Goal: Task Accomplishment & Management: Complete application form

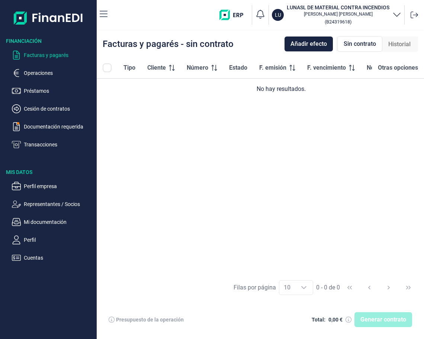
click at [36, 53] on p "Facturas y pagarés" at bounding box center [59, 55] width 70 height 9
click at [312, 43] on span "Añadir efecto" at bounding box center [309, 43] width 36 height 9
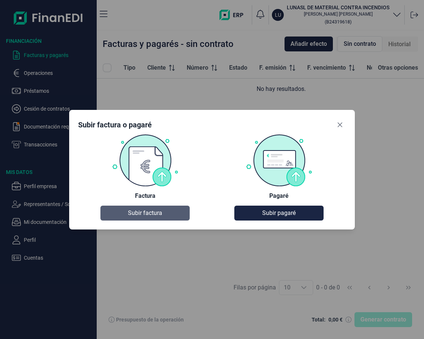
click at [145, 211] on span "Subir factura" at bounding box center [145, 212] width 34 height 9
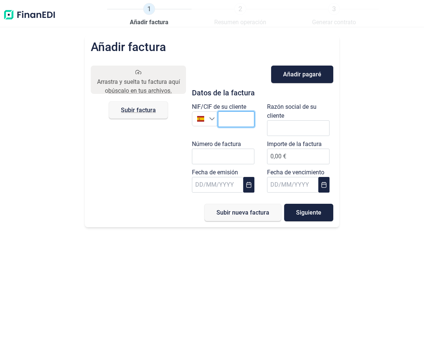
click at [228, 121] on input "text" at bounding box center [236, 119] width 36 height 16
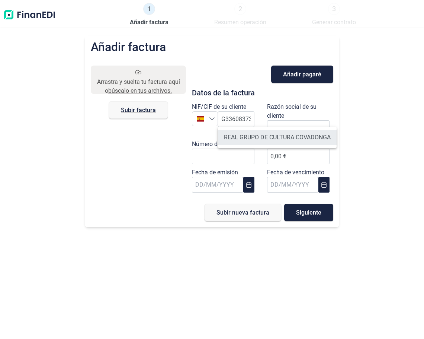
click at [266, 137] on li "REAL GRUPO DE CULTURA COVADONGA" at bounding box center [277, 137] width 119 height 15
type input "G33608373"
type input "REAL GRUPO DE CULTURA COVADONGA"
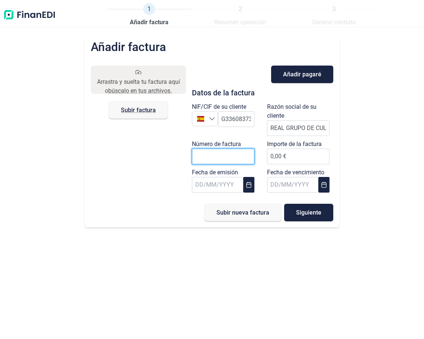
click at [243, 155] on input "Número de factura" at bounding box center [223, 157] width 63 height 16
type input "B2503408"
type input "214.817,25 €"
click at [248, 187] on icon "Choose Date" at bounding box center [249, 185] width 6 height 6
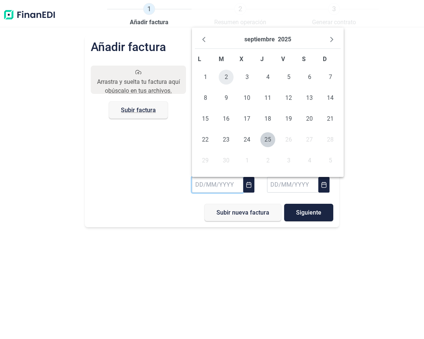
click at [225, 77] on span "2" at bounding box center [226, 77] width 15 height 15
type input "[DATE]"
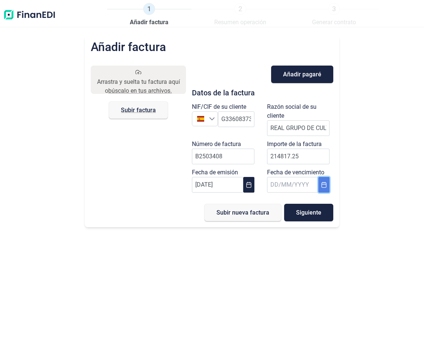
click at [327, 187] on button "Choose Date" at bounding box center [324, 185] width 11 height 16
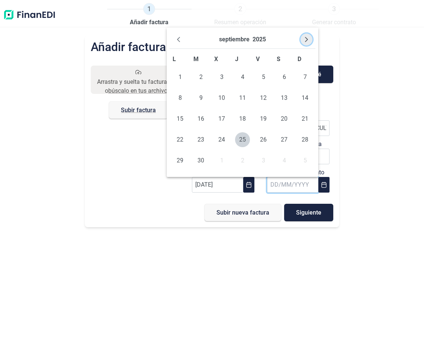
click at [307, 39] on icon "Next Month" at bounding box center [307, 39] width 6 height 6
click at [308, 39] on icon "Next Month" at bounding box center [307, 39] width 6 height 6
click at [308, 78] on span "2" at bounding box center [305, 77] width 15 height 15
type input "[DATE]"
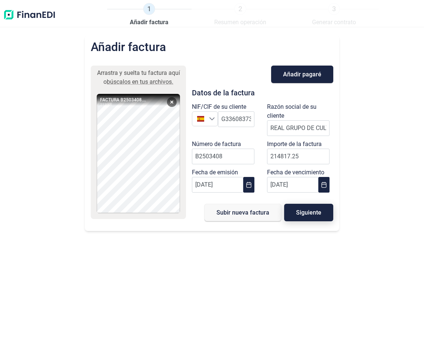
click at [304, 215] on span "Siguiente" at bounding box center [308, 213] width 25 height 6
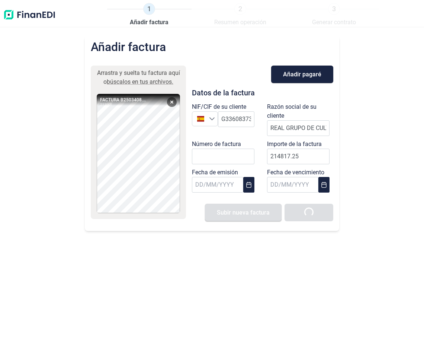
type input "0,00 €"
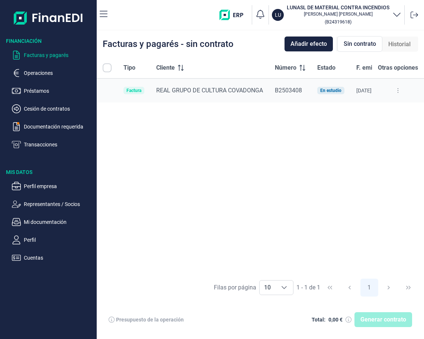
click at [383, 319] on div "Generar contrato" at bounding box center [384, 319] width 58 height 15
click at [216, 93] on span "REAL GRUPO DE CULTURA COVADONGA" at bounding box center [209, 90] width 107 height 7
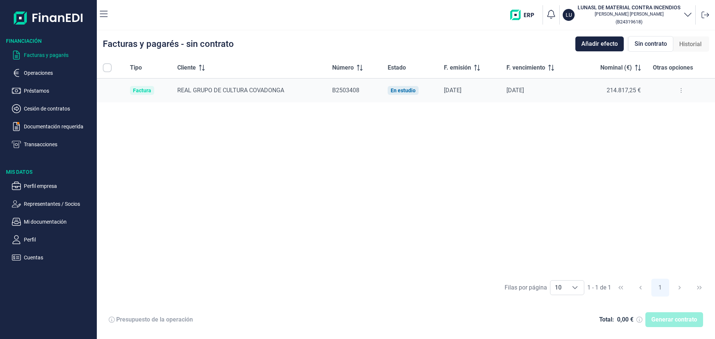
click at [424, 320] on div "Generar contrato" at bounding box center [674, 319] width 58 height 15
click at [211, 89] on span "REAL GRUPO DE CULTURA COVADONGA" at bounding box center [230, 90] width 107 height 7
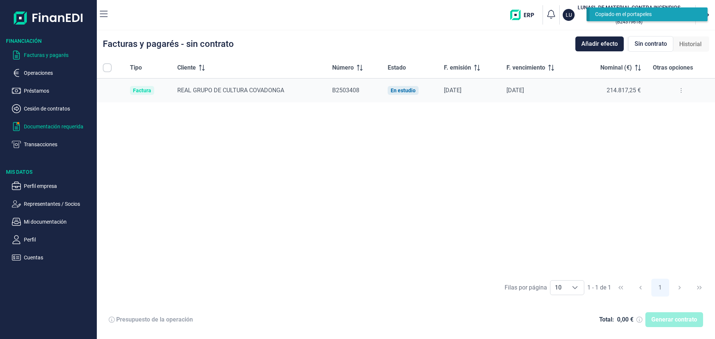
click at [39, 124] on p "Documentación requerida" at bounding box center [59, 126] width 70 height 9
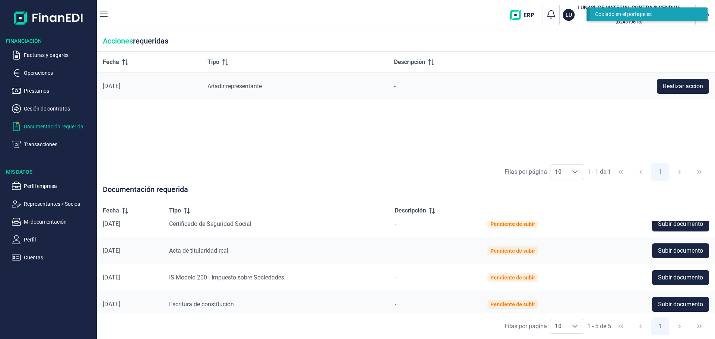
scroll to position [42, 0]
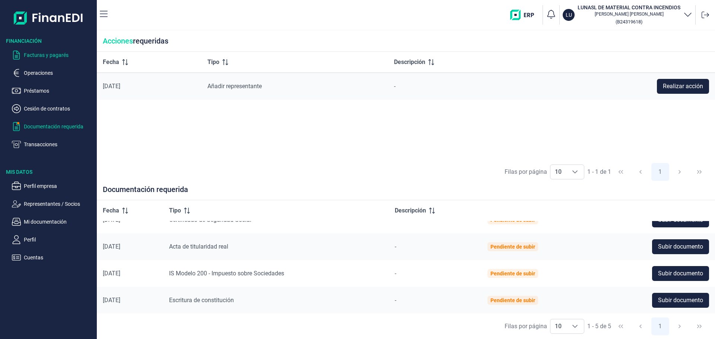
click at [46, 52] on p "Facturas y pagarés" at bounding box center [59, 55] width 70 height 9
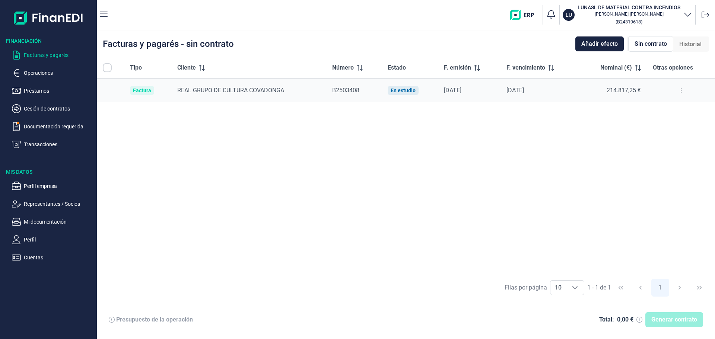
click at [424, 319] on div "Generar contrato" at bounding box center [674, 319] width 58 height 15
click at [424, 44] on span "Sin contrato" at bounding box center [650, 43] width 32 height 9
click at [424, 325] on div "Generar contrato" at bounding box center [674, 319] width 58 height 15
click at [119, 320] on div "Presupuesto de la operación" at bounding box center [154, 319] width 77 height 7
click at [114, 320] on icon at bounding box center [112, 320] width 6 height 6
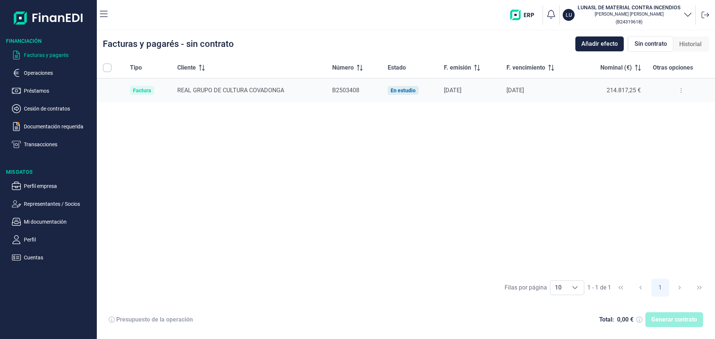
click at [112, 319] on icon at bounding box center [112, 320] width 6 height 6
click at [214, 90] on span "REAL GRUPO DE CULTURA COVADONGA" at bounding box center [230, 90] width 107 height 7
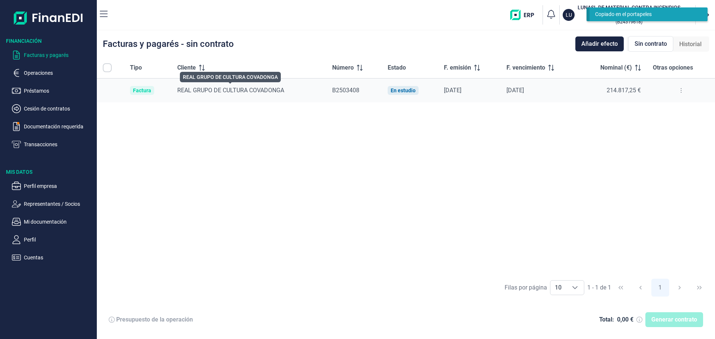
click at [214, 90] on span "REAL GRUPO DE CULTURA COVADONGA" at bounding box center [230, 90] width 107 height 7
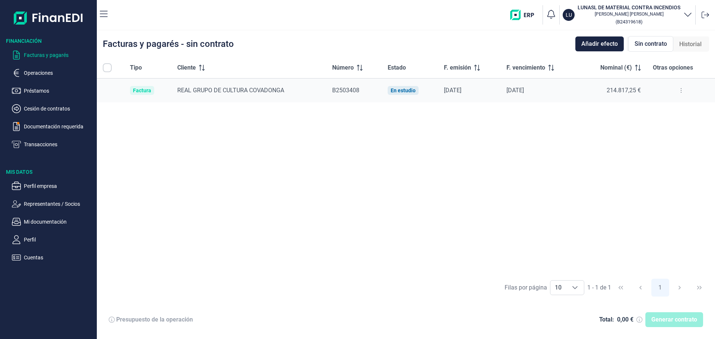
click at [424, 285] on div "[PERSON_NAME] por página 10 10 10 1 - 1 de 1 1" at bounding box center [406, 288] width 618 height 26
click at [109, 70] on input "All items unselected" at bounding box center [107, 67] width 9 height 9
click at [105, 68] on input "All items unselected" at bounding box center [107, 67] width 9 height 9
checkbox input "false"
click at [424, 89] on button at bounding box center [680, 91] width 13 height 12
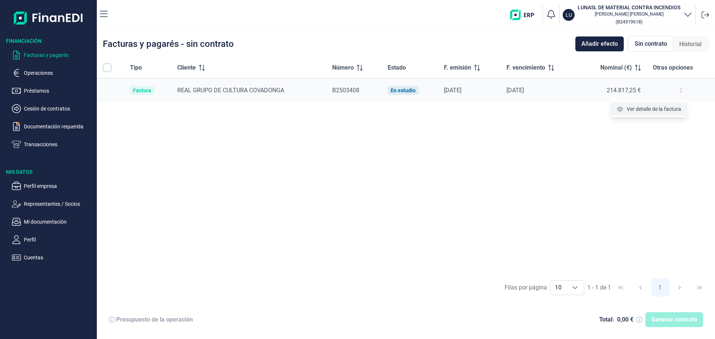
click at [424, 115] on li "Ver detalle de la factura" at bounding box center [648, 108] width 77 height 13
click at [424, 109] on span "Ver detalle de la factura" at bounding box center [654, 108] width 54 height 7
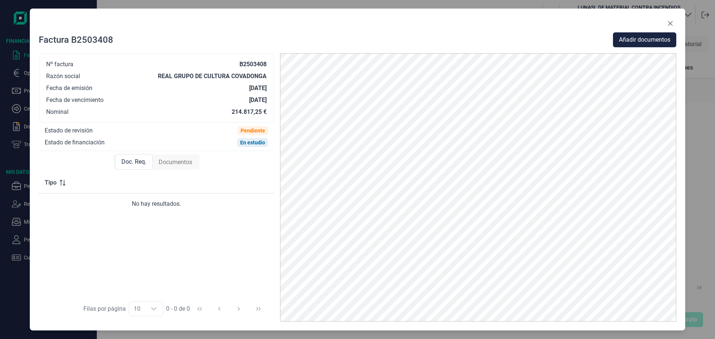
click at [133, 165] on span "Doc. Req." at bounding box center [133, 161] width 25 height 9
click at [134, 161] on span "Doc. Req." at bounding box center [133, 161] width 25 height 9
click at [424, 21] on icon "Close" at bounding box center [670, 23] width 5 height 5
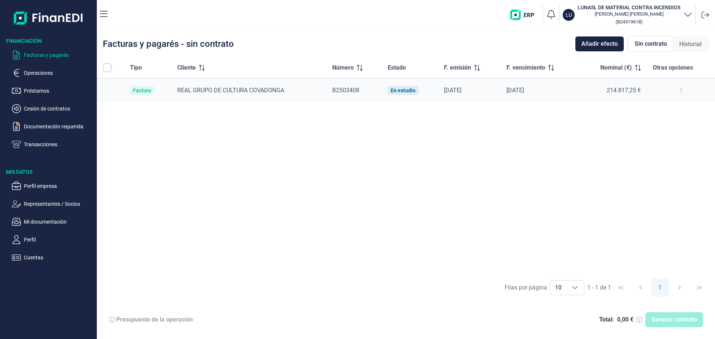
click at [424, 319] on div "Generar contrato" at bounding box center [674, 319] width 58 height 15
click at [424, 94] on td "[DATE]" at bounding box center [539, 91] width 78 height 24
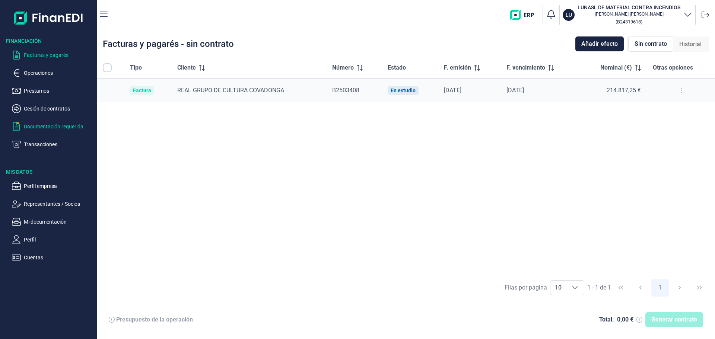
click at [41, 126] on p "Documentación requerida" at bounding box center [59, 126] width 70 height 9
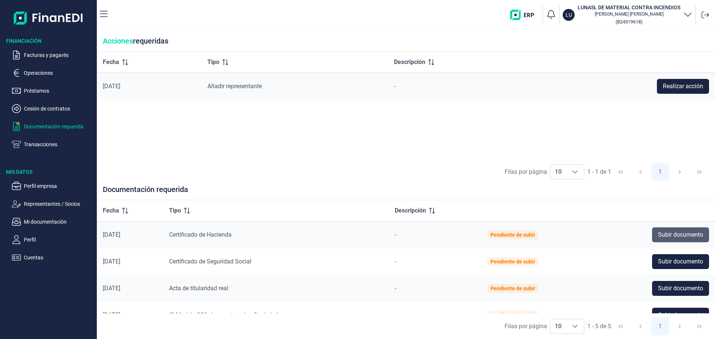
click at [424, 233] on span "Subir documento" at bounding box center [680, 234] width 45 height 9
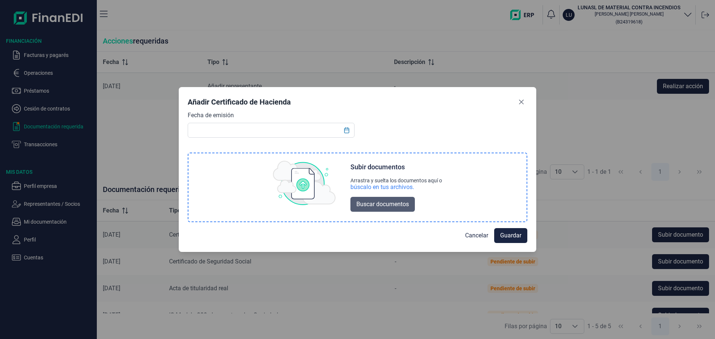
click at [384, 208] on span "Buscar documentos" at bounding box center [382, 204] width 52 height 9
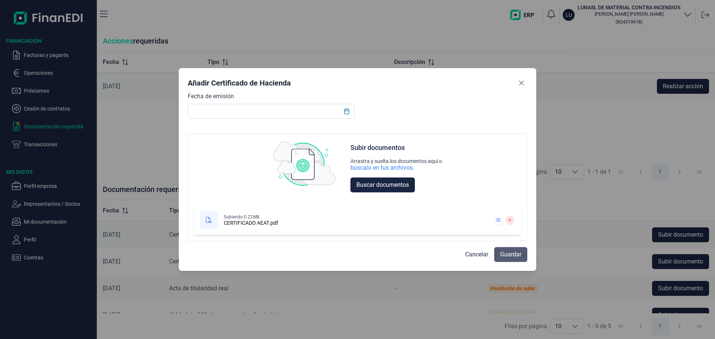
click at [424, 257] on span "Guardar" at bounding box center [510, 254] width 21 height 9
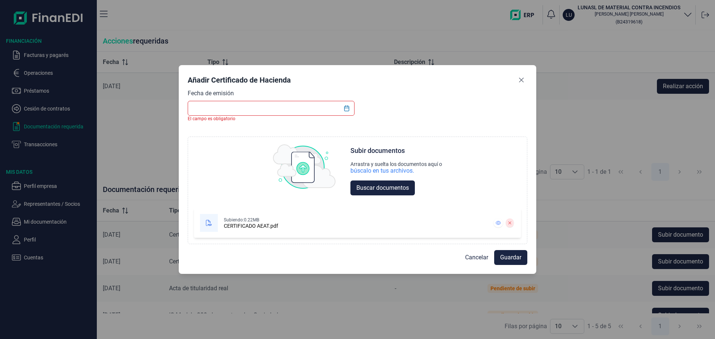
click at [254, 107] on input "text" at bounding box center [271, 108] width 167 height 15
click at [346, 109] on icon "Choose Date" at bounding box center [347, 108] width 6 height 6
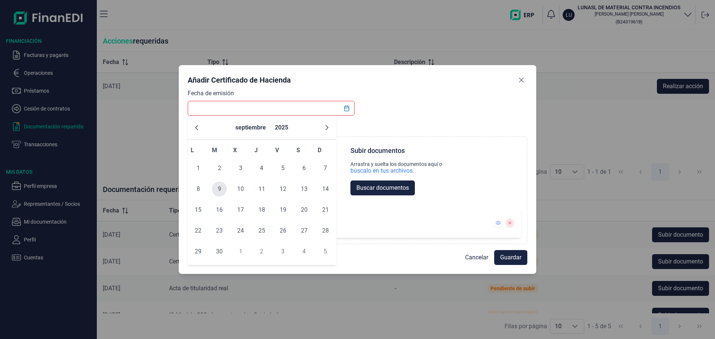
click at [218, 190] on span "9" at bounding box center [219, 189] width 15 height 15
type input "[DATE]"
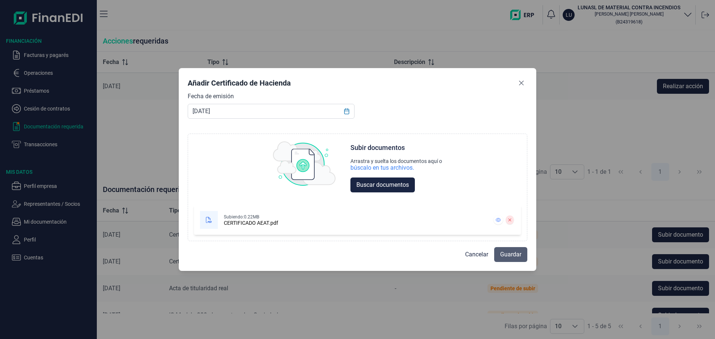
click at [424, 254] on span "Guardar" at bounding box center [510, 254] width 21 height 9
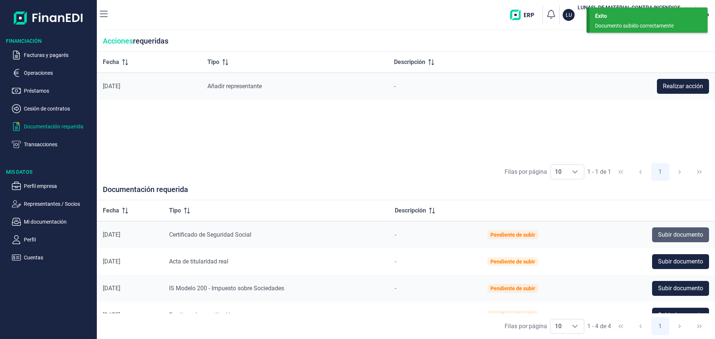
click at [424, 236] on span "Subir documento" at bounding box center [680, 234] width 45 height 9
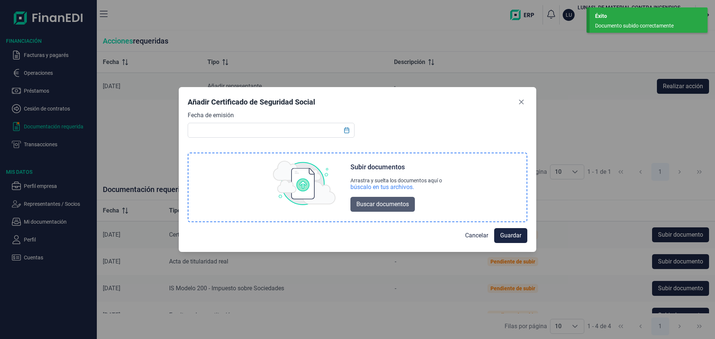
click at [375, 200] on span "Buscar documentos" at bounding box center [382, 204] width 52 height 9
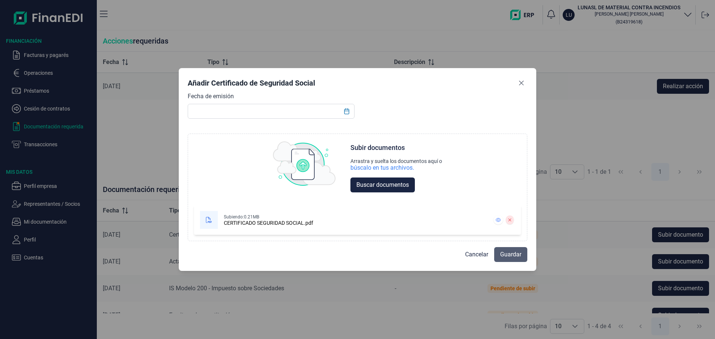
click at [424, 251] on span "Guardar" at bounding box center [510, 254] width 21 height 9
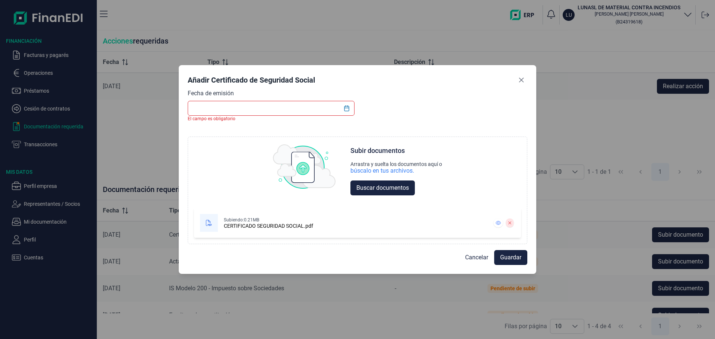
click at [209, 107] on input "text" at bounding box center [271, 108] width 167 height 15
click at [346, 109] on icon "Choose Date" at bounding box center [347, 108] width 6 height 6
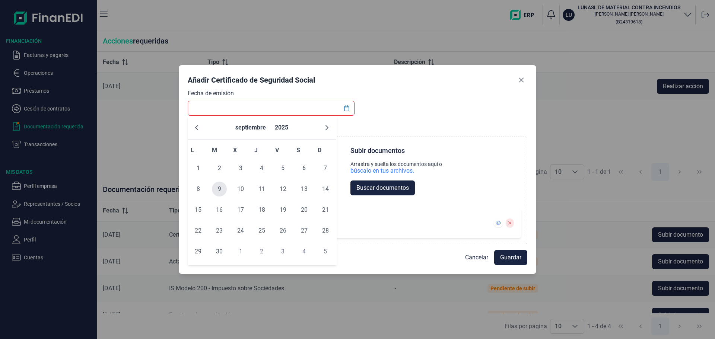
click at [222, 189] on span "9" at bounding box center [219, 189] width 15 height 15
type input "[DATE]"
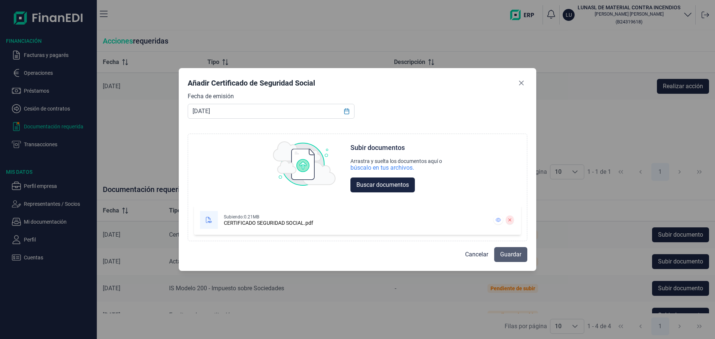
click at [424, 256] on span "Guardar" at bounding box center [510, 254] width 21 height 9
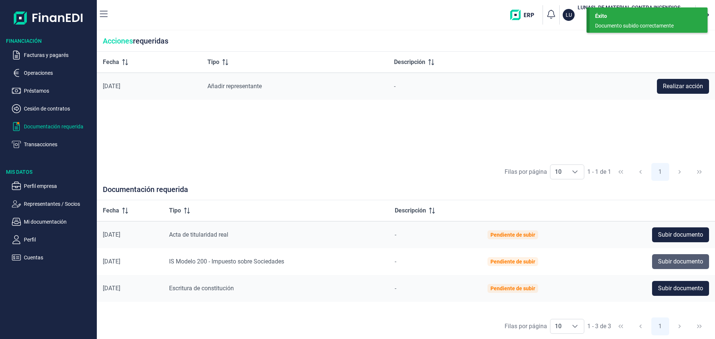
click at [424, 262] on span "Subir documento" at bounding box center [680, 261] width 45 height 9
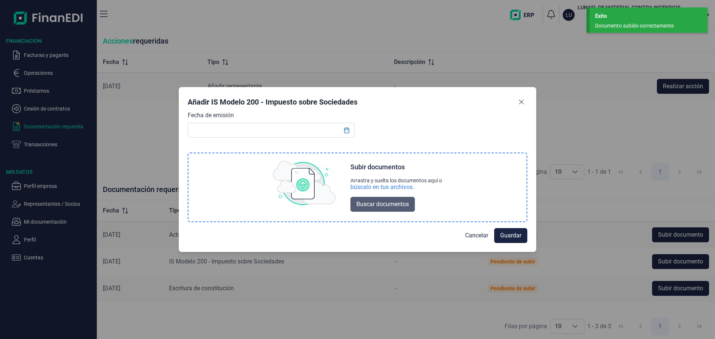
click at [365, 202] on span "Buscar documentos" at bounding box center [382, 204] width 52 height 9
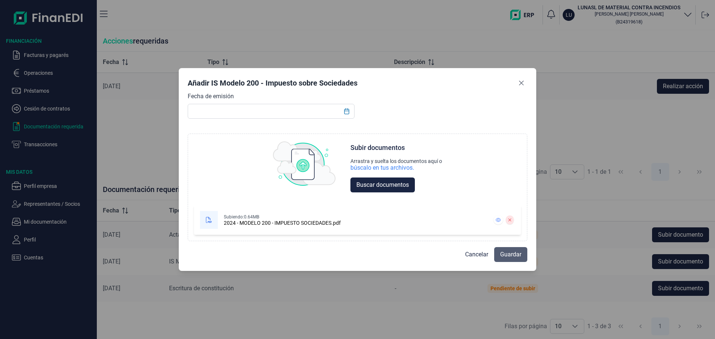
click at [424, 257] on span "Guardar" at bounding box center [510, 254] width 21 height 9
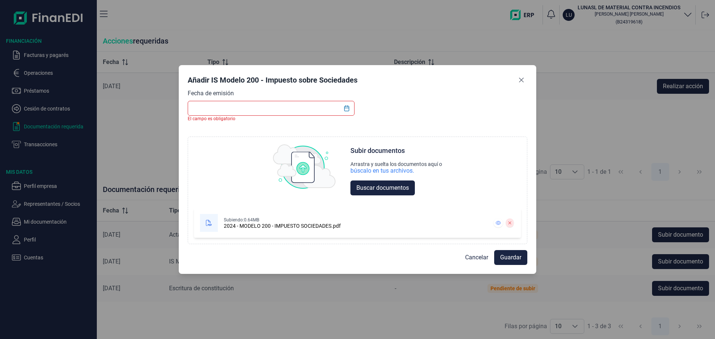
click at [224, 108] on input "text" at bounding box center [271, 108] width 167 height 15
click at [344, 109] on icon "Choose Date" at bounding box center [346, 108] width 5 height 6
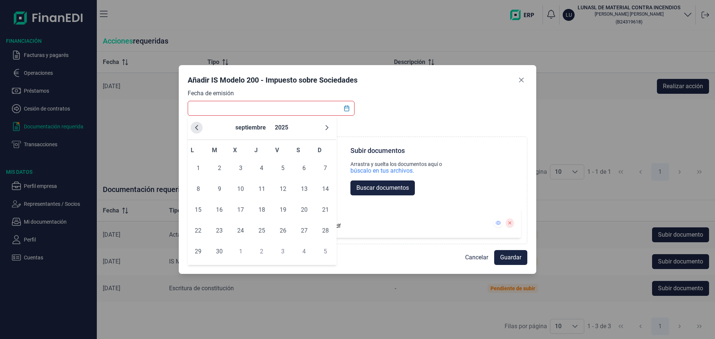
click at [194, 127] on icon "Previous Month" at bounding box center [197, 128] width 6 height 6
click at [260, 210] on span "17" at bounding box center [261, 210] width 15 height 15
type input "[DATE]"
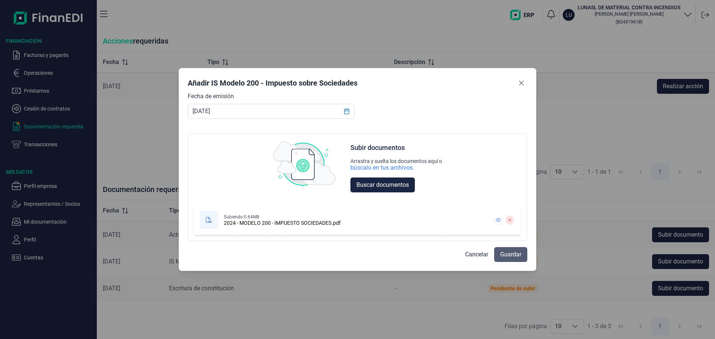
click at [424, 253] on span "Guardar" at bounding box center [510, 254] width 21 height 9
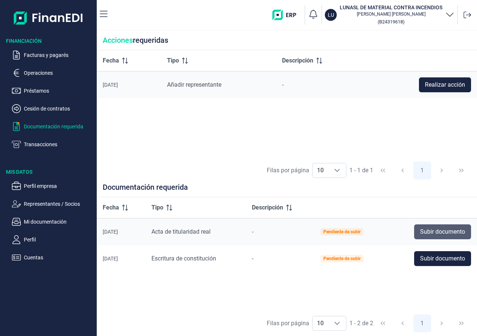
click at [424, 233] on span "Subir documento" at bounding box center [442, 231] width 45 height 9
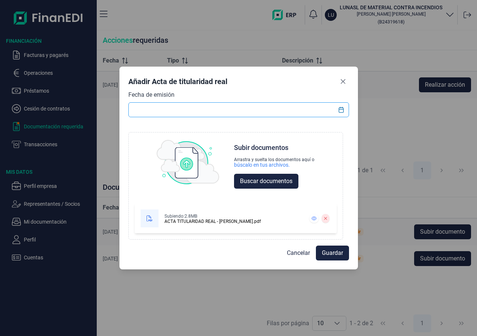
click at [183, 109] on input "text" at bounding box center [238, 109] width 221 height 15
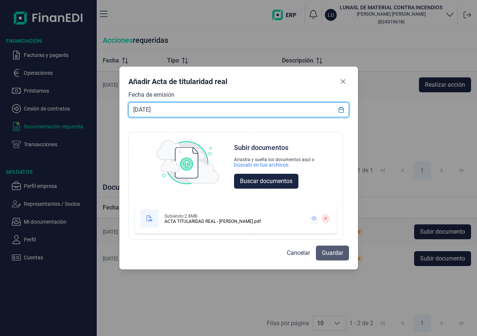
type input "[DATE]"
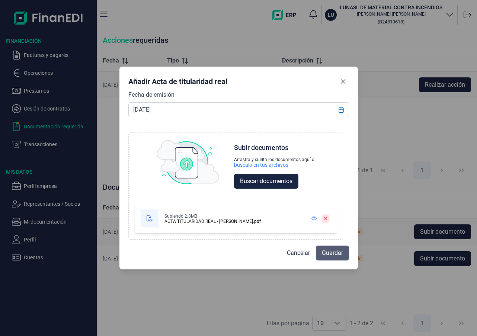
click at [328, 257] on span "Guardar" at bounding box center [332, 253] width 21 height 9
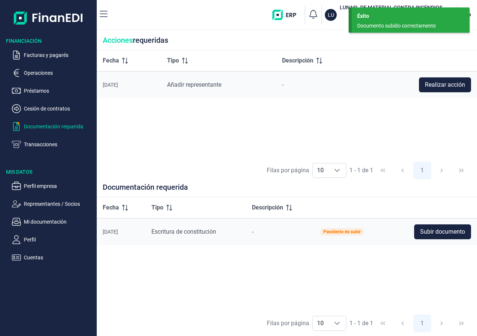
click at [207, 299] on div "Fecha Tipo Descripción [DATE] Escritura de constitución - Pendiente de subir Su…" at bounding box center [287, 254] width 381 height 114
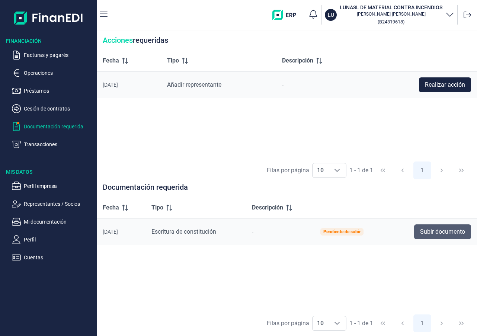
click at [421, 227] on span "Subir documento" at bounding box center [442, 231] width 45 height 9
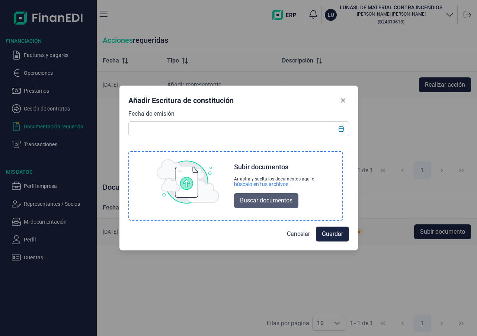
click at [264, 202] on span "Buscar documentos" at bounding box center [266, 200] width 52 height 9
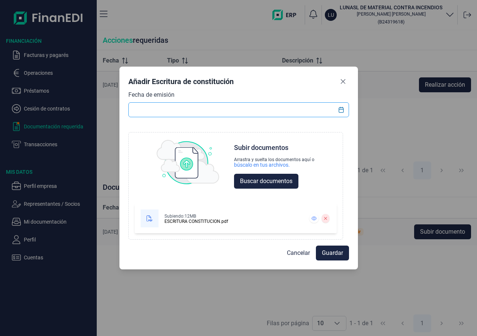
click at [286, 108] on input "text" at bounding box center [238, 109] width 221 height 15
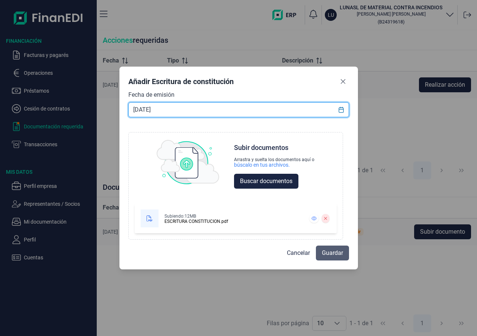
type input "[DATE]"
click at [332, 256] on span "Guardar" at bounding box center [332, 253] width 21 height 9
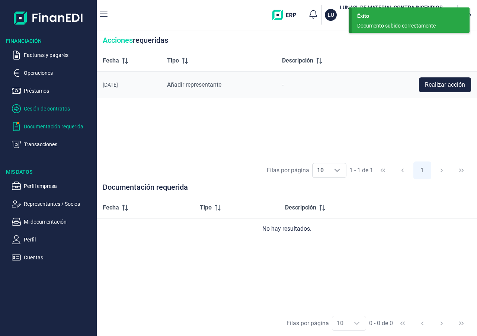
click at [53, 108] on p "Cesión de contratos" at bounding box center [59, 108] width 70 height 9
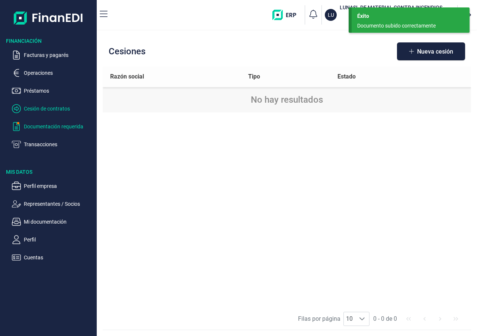
click at [39, 125] on p "Documentación requerida" at bounding box center [59, 126] width 70 height 9
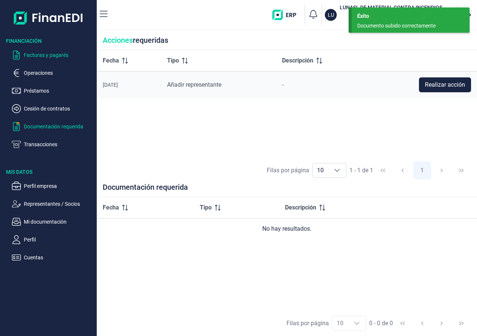
click at [39, 59] on p "Facturas y pagarés" at bounding box center [59, 55] width 70 height 9
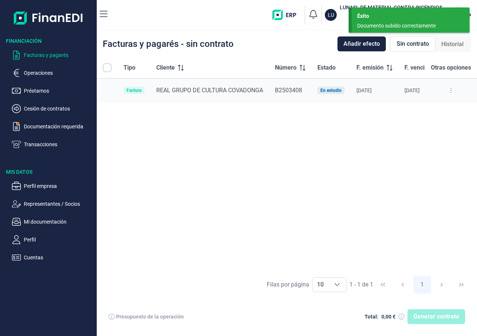
click at [424, 314] on div "Generar contrato" at bounding box center [437, 316] width 58 height 15
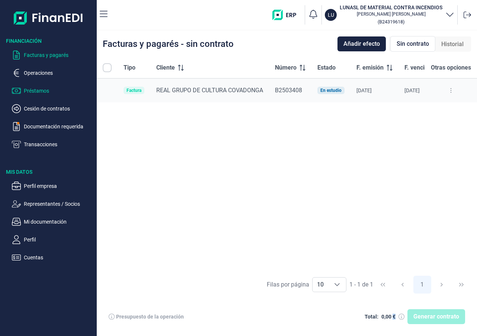
click at [26, 87] on p "Préstamos" at bounding box center [59, 90] width 70 height 9
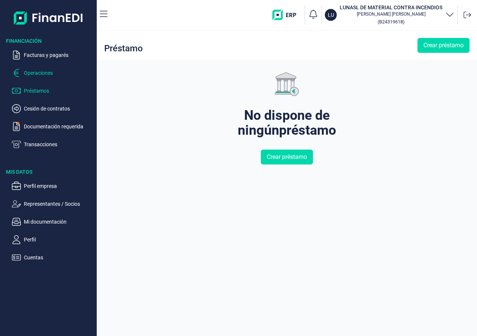
click at [29, 74] on p "Operaciones" at bounding box center [59, 73] width 70 height 9
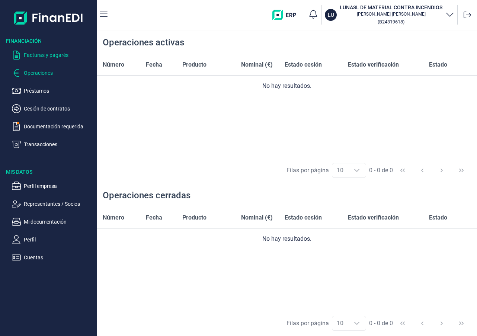
click at [32, 56] on p "Facturas y pagarés" at bounding box center [59, 55] width 70 height 9
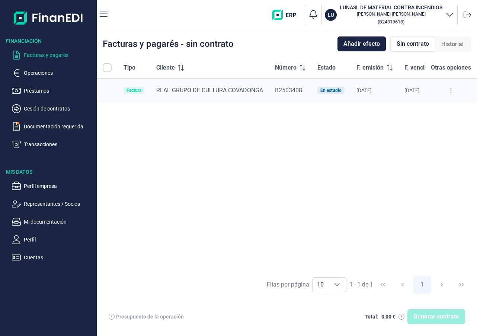
click at [424, 320] on div "Generar contrato" at bounding box center [437, 316] width 58 height 15
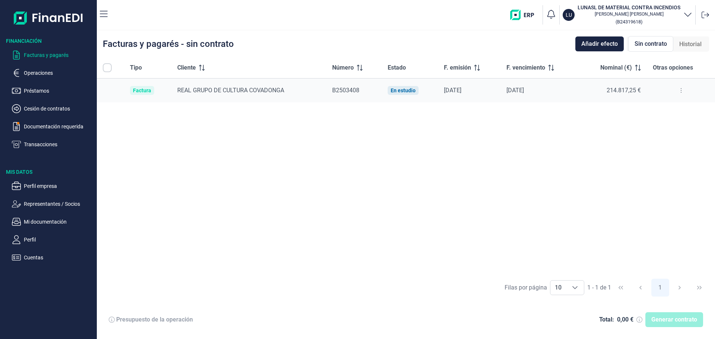
click at [424, 323] on div "Generar contrato" at bounding box center [674, 319] width 58 height 15
click at [188, 93] on span "REAL GRUPO DE CULTURA COVADONGA" at bounding box center [230, 90] width 107 height 7
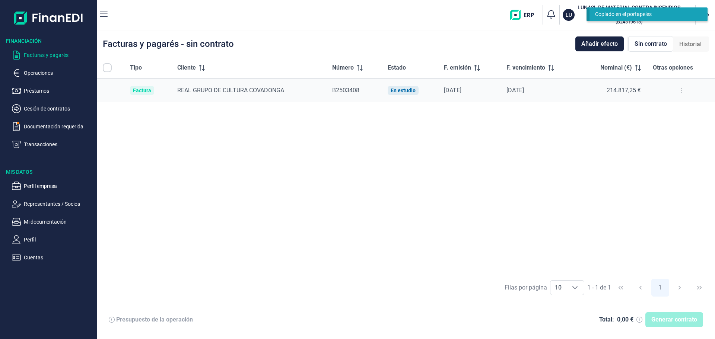
click at [189, 86] on div "REAL GRUPO DE CULTURA COVADONGA" at bounding box center [248, 90] width 143 height 9
click at [191, 91] on span "REAL GRUPO DE CULTURA COVADONGA" at bounding box center [230, 90] width 107 height 7
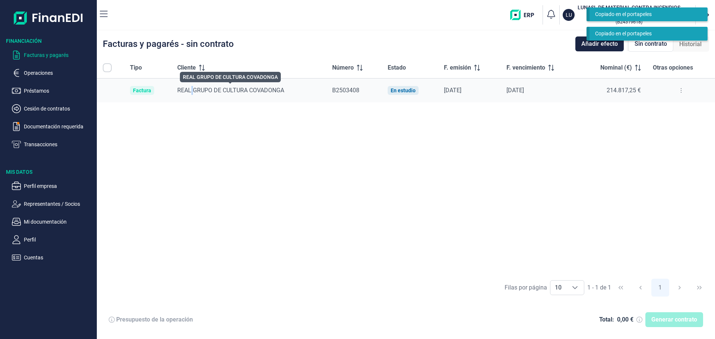
click at [191, 91] on span "REAL GRUPO DE CULTURA COVADONGA" at bounding box center [230, 90] width 107 height 7
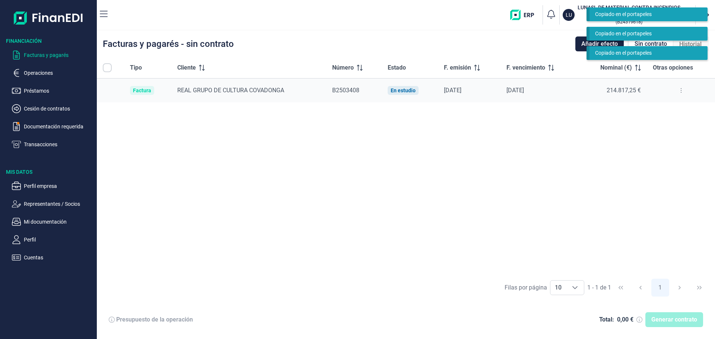
click at [112, 318] on icon at bounding box center [112, 320] width 6 height 6
click at [112, 321] on icon at bounding box center [112, 320] width 6 height 6
click at [424, 189] on div "Tipo Cliente Número Estado F. emisión F. vencimiento Nominal (€) Otras opciones…" at bounding box center [406, 165] width 618 height 217
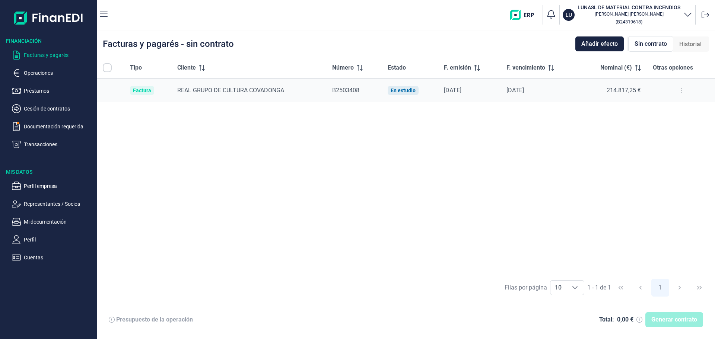
click at [424, 167] on div "Tipo Cliente Número Estado F. emisión F. vencimiento Nominal (€) Otras opciones…" at bounding box center [406, 165] width 618 height 217
click at [424, 48] on span "Sin contrato" at bounding box center [650, 43] width 32 height 9
click at [424, 45] on span "Añadir efecto" at bounding box center [599, 43] width 36 height 9
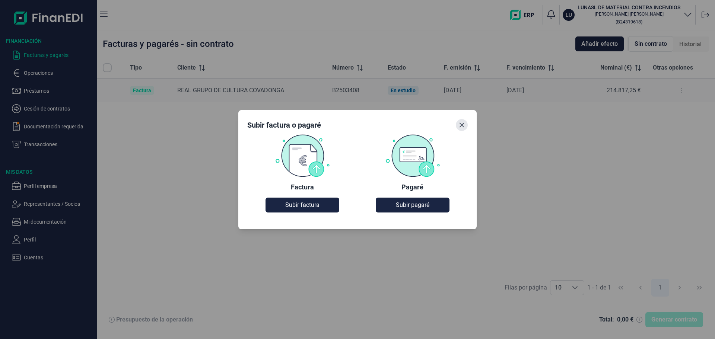
click at [424, 123] on icon "Close" at bounding box center [461, 124] width 5 height 5
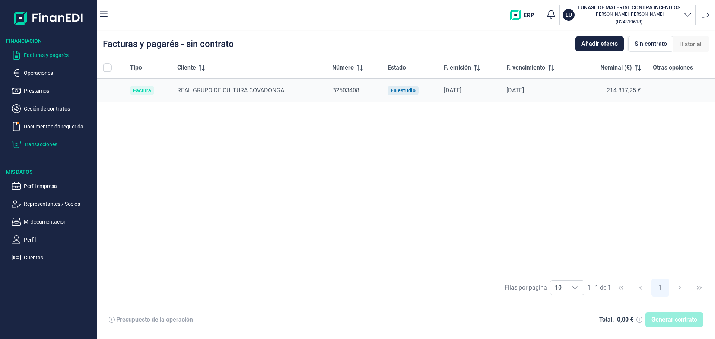
click at [38, 145] on p "Transacciones" at bounding box center [59, 144] width 70 height 9
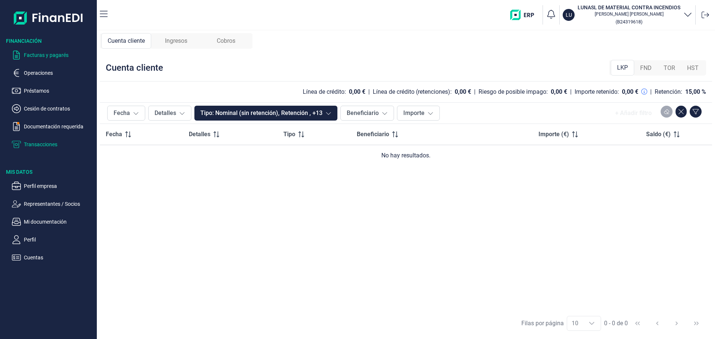
click at [35, 54] on p "Facturas y pagarés" at bounding box center [59, 55] width 70 height 9
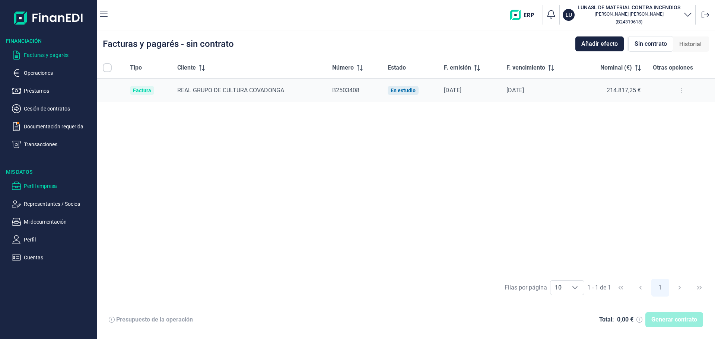
click at [38, 187] on p "Perfil empresa" at bounding box center [59, 186] width 70 height 9
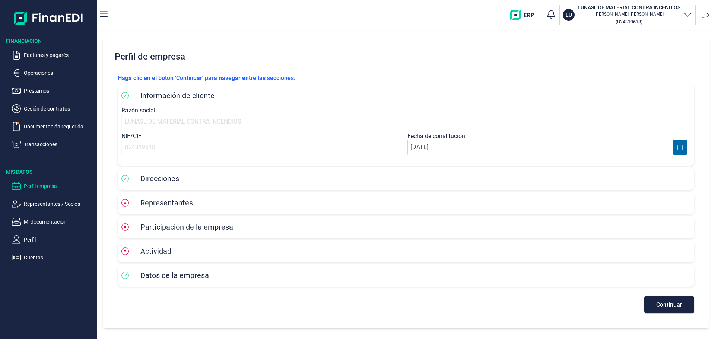
click at [220, 210] on div "Representantes" at bounding box center [405, 202] width 569 height 15
click at [179, 206] on span "Representantes" at bounding box center [166, 202] width 52 height 9
click at [124, 205] on icon at bounding box center [124, 202] width 7 height 7
click at [424, 302] on span "Continuar" at bounding box center [669, 305] width 26 height 6
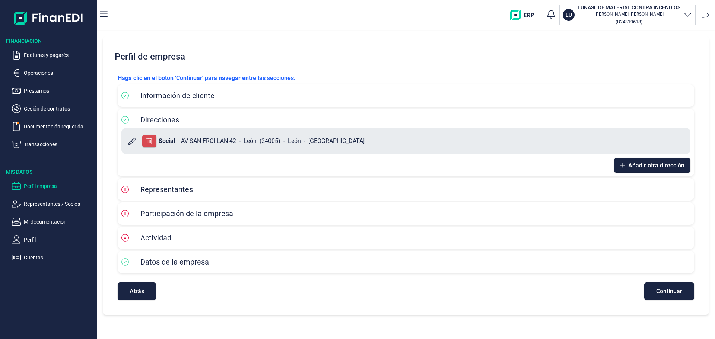
click at [176, 191] on span "Representantes" at bounding box center [166, 189] width 52 height 9
click at [188, 94] on span "Información de cliente" at bounding box center [177, 95] width 74 height 9
click at [424, 295] on button "Continuar" at bounding box center [669, 291] width 50 height 17
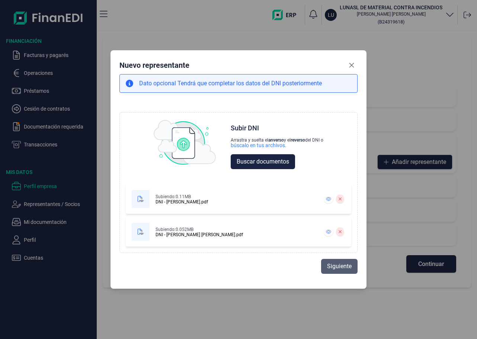
click at [338, 268] on span "Siguiente" at bounding box center [339, 266] width 25 height 9
select select "ES"
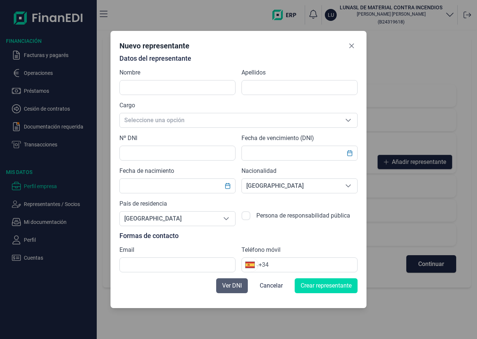
click at [237, 286] on span "Ver DNI" at bounding box center [232, 285] width 20 height 9
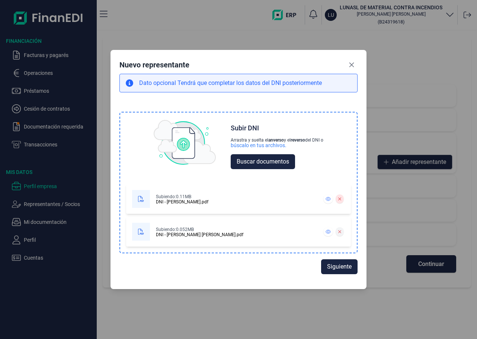
click at [340, 231] on icon at bounding box center [339, 231] width 3 height 3
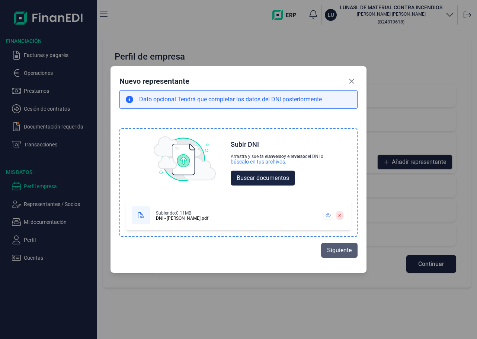
click at [337, 247] on span "Siguiente" at bounding box center [339, 250] width 25 height 9
select select "ES"
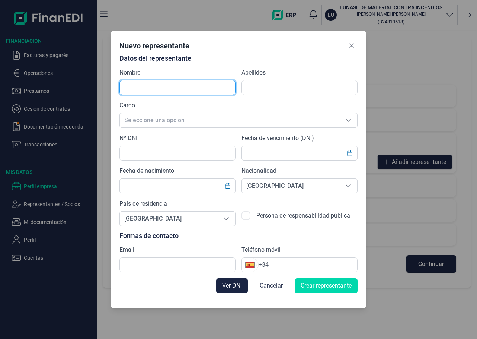
click at [156, 89] on input "text" at bounding box center [178, 87] width 116 height 15
type input "[PERSON_NAME]"
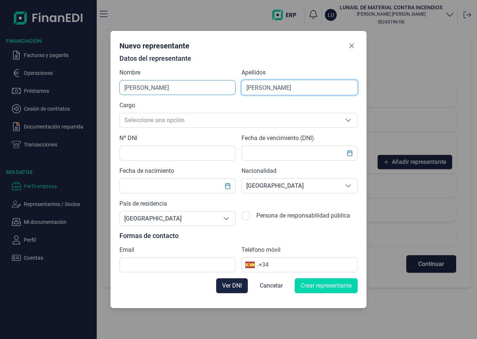
type input "[PERSON_NAME]"
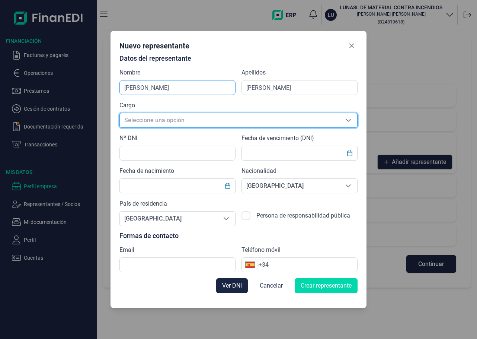
scroll to position [9, 4]
click at [162, 125] on span "Seleccione una opción" at bounding box center [230, 120] width 220 height 14
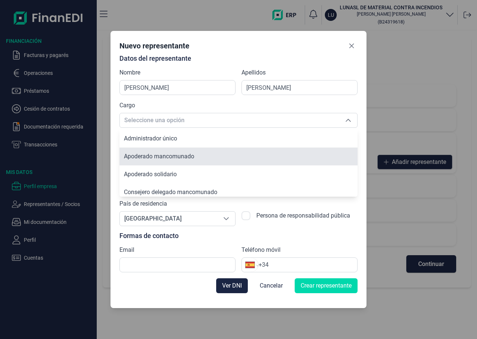
scroll to position [34, 0]
click at [174, 155] on span "Administrador único" at bounding box center [150, 155] width 53 height 7
type input "Administrador único"
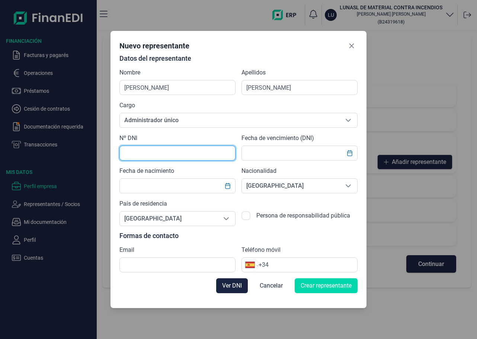
click at [174, 154] on input "text" at bounding box center [178, 153] width 116 height 15
paste input "71428561Z"
type input "71428561Z"
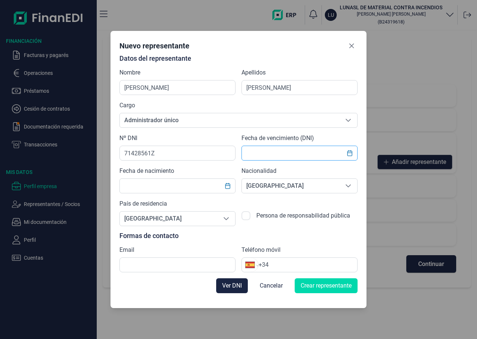
click at [304, 155] on input "text" at bounding box center [300, 153] width 116 height 15
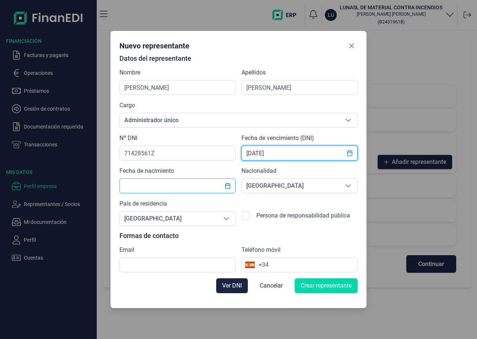
type input "[DATE]"
click at [169, 188] on input "text" at bounding box center [178, 185] width 116 height 15
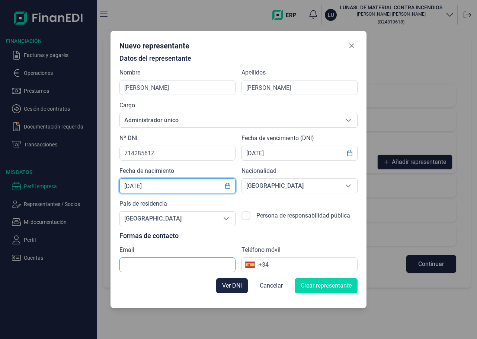
type input "[DATE]"
click at [162, 261] on input "text" at bounding box center [178, 264] width 116 height 15
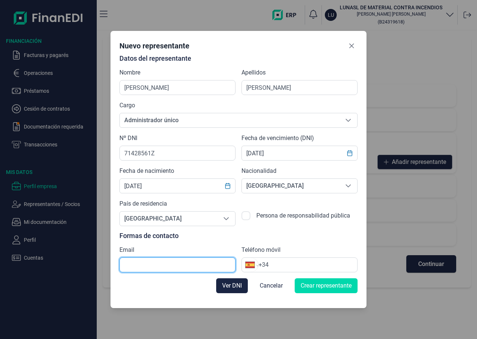
click at [187, 267] on input "text" at bounding box center [178, 264] width 116 height 15
type input "A"
type input "[EMAIL_ADDRESS][DOMAIN_NAME]"
click at [300, 264] on input "+34" at bounding box center [308, 264] width 99 height 9
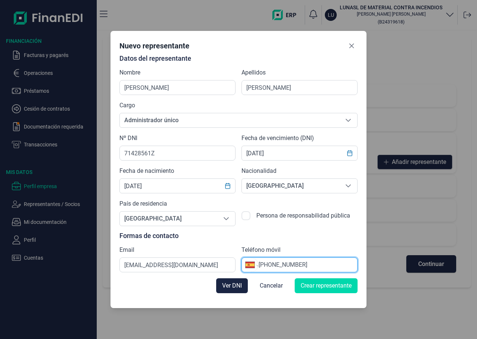
type input "[PHONE_NUMBER]"
click at [299, 265] on input "[PHONE_NUMBER]" at bounding box center [308, 264] width 99 height 9
type input "[PHONE_NUMBER]"
click at [326, 288] on span "Crear representante" at bounding box center [326, 285] width 51 height 9
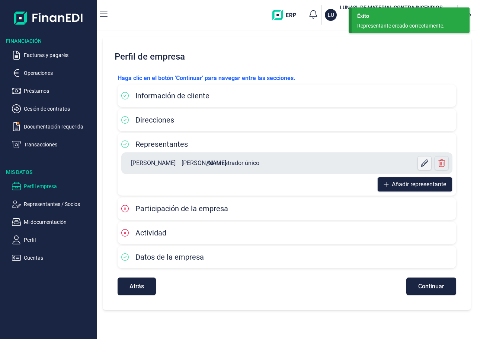
click at [423, 162] on icon at bounding box center [424, 162] width 7 height 7
select select "ES"
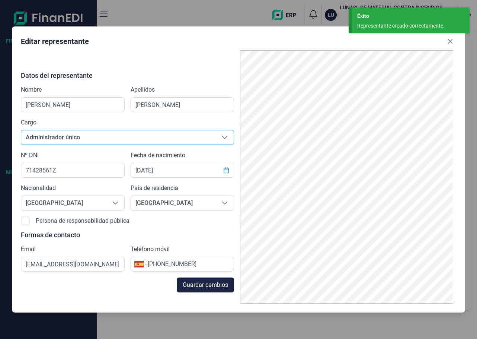
click at [59, 136] on span "Administrador único" at bounding box center [118, 137] width 195 height 14
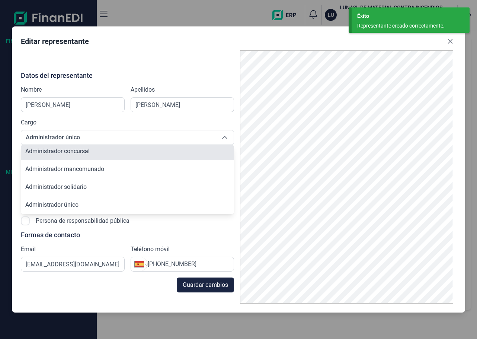
scroll to position [0, 0]
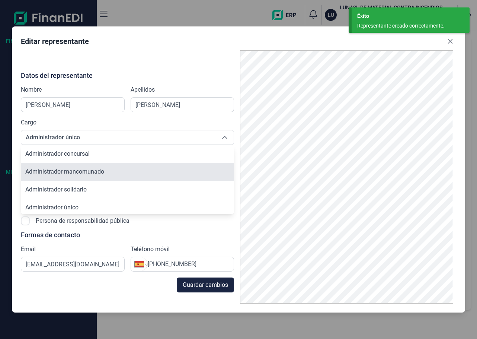
click at [67, 167] on li "Administrador mancomunado" at bounding box center [127, 172] width 213 height 18
type input "Administrador mancomunado"
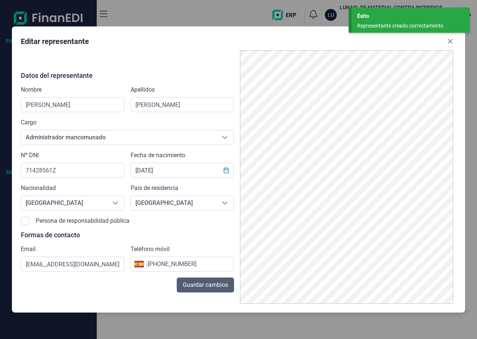
click at [216, 286] on span "Guardar cambios" at bounding box center [205, 284] width 45 height 9
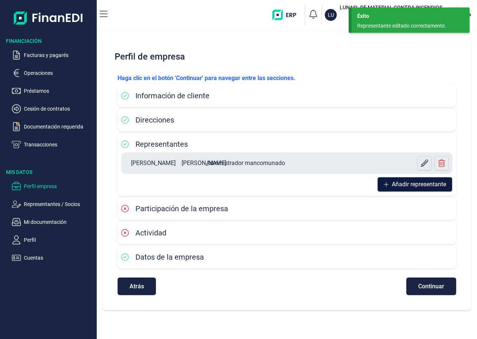
click at [387, 183] on icon at bounding box center [386, 184] width 5 height 6
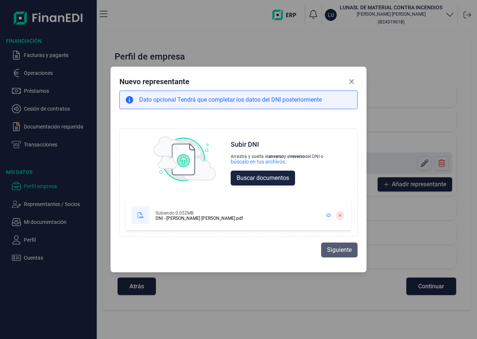
click at [344, 250] on span "Siguiente" at bounding box center [339, 249] width 25 height 9
select select "ES"
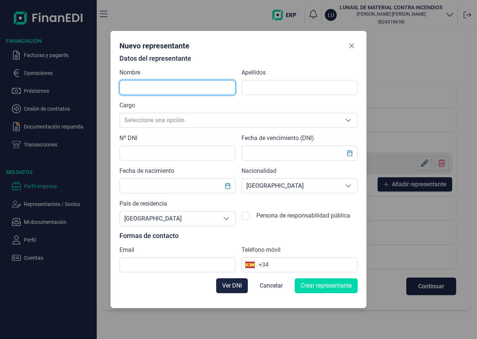
click at [138, 85] on input "text" at bounding box center [178, 87] width 116 height 15
type input "h"
type input "[PERSON_NAME]"
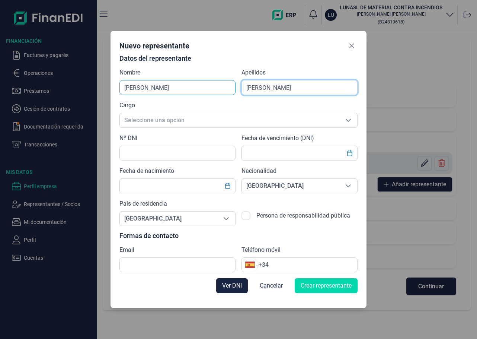
type input "[PERSON_NAME]"
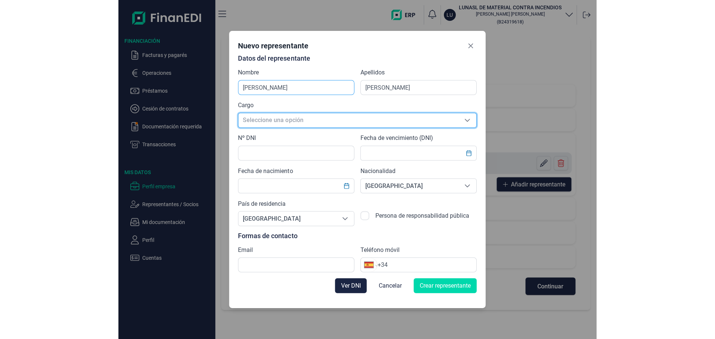
scroll to position [9, 4]
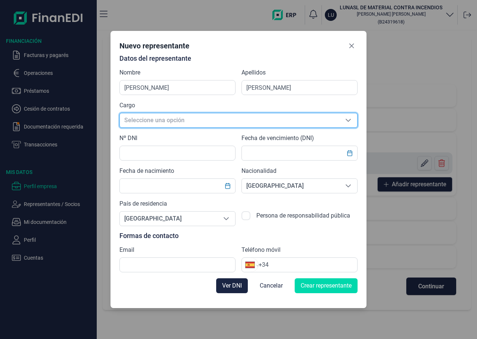
click at [150, 119] on span "Seleccione una opción" at bounding box center [230, 120] width 220 height 14
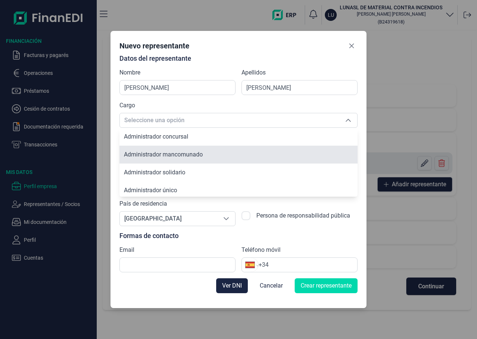
click at [161, 152] on span "Administrador mancomunado" at bounding box center [163, 154] width 79 height 7
type input "Administrador mancomunado"
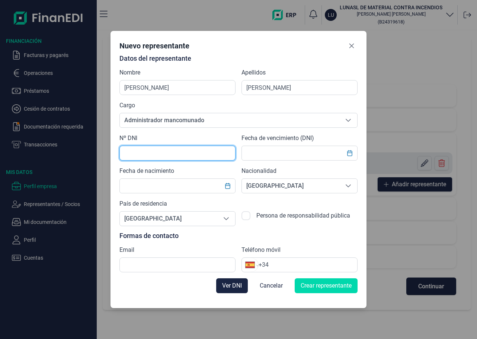
click at [174, 152] on input "text" at bounding box center [178, 153] width 116 height 15
paste input "71455841Q"
type input "71455841Q"
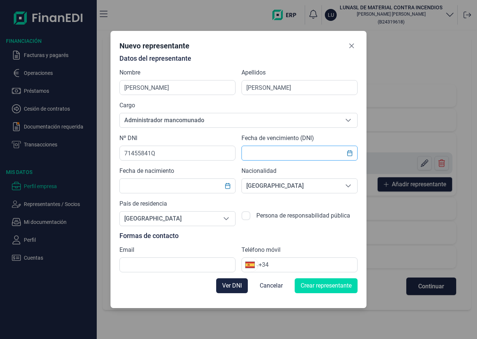
click at [262, 152] on input "text" at bounding box center [300, 153] width 116 height 15
click at [276, 155] on input "text" at bounding box center [300, 153] width 116 height 15
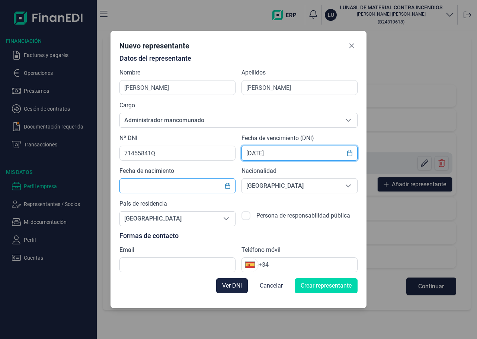
type input "[DATE]"
click at [159, 189] on input "text" at bounding box center [178, 185] width 116 height 15
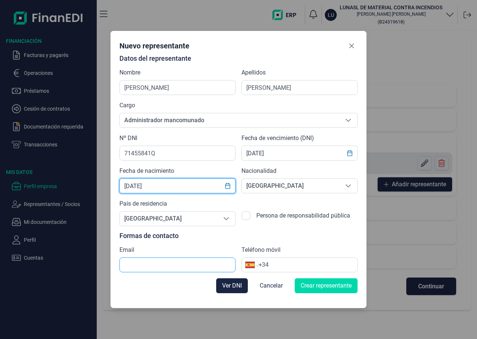
type input "[DATE]"
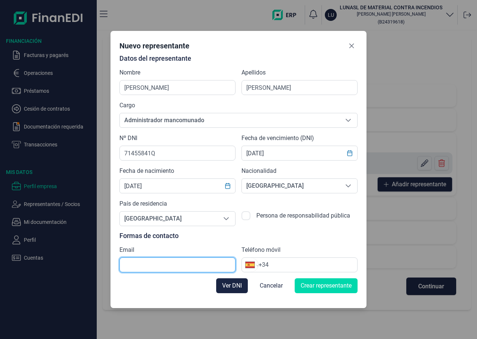
click at [160, 264] on input "text" at bounding box center [178, 264] width 116 height 15
type input "[EMAIL_ADDRESS][DOMAIN_NAME]"
click at [286, 268] on input "+34" at bounding box center [308, 264] width 99 height 9
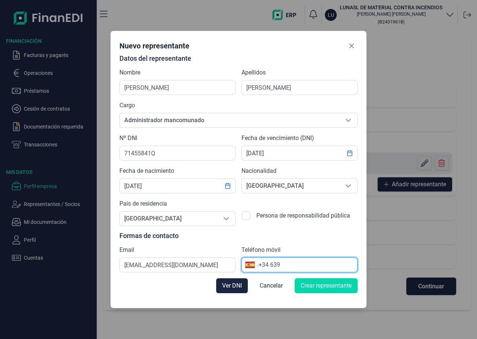
click at [283, 266] on input "+34 639" at bounding box center [308, 264] width 99 height 9
click at [306, 264] on input "[PHONE_NUMBER]" at bounding box center [308, 264] width 99 height 9
type input "[PHONE_NUMBER]"
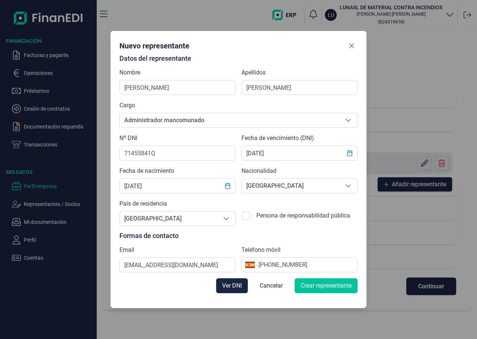
click at [316, 286] on span "Crear representante" at bounding box center [326, 285] width 51 height 9
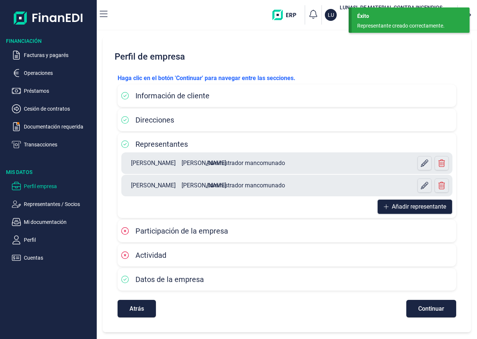
click at [173, 236] on div "Participación de la empresa" at bounding box center [286, 230] width 331 height 11
click at [424, 306] on span "Continuar" at bounding box center [431, 309] width 26 height 6
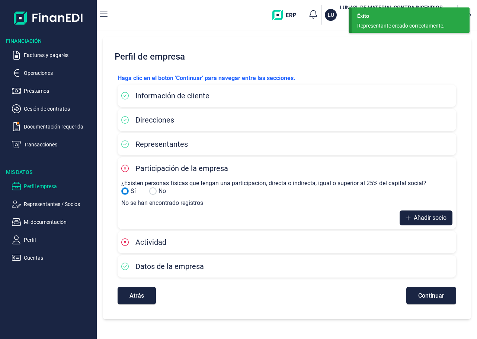
click at [126, 190] on input "No" at bounding box center [124, 190] width 7 height 7
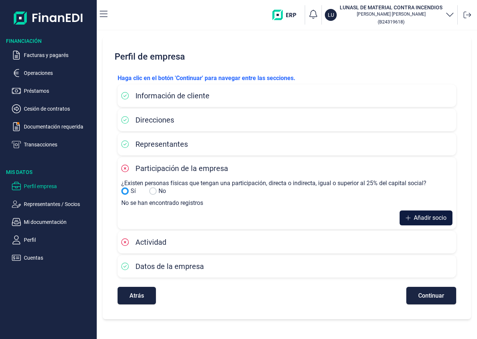
click at [419, 218] on span "Añadir socio" at bounding box center [430, 217] width 33 height 9
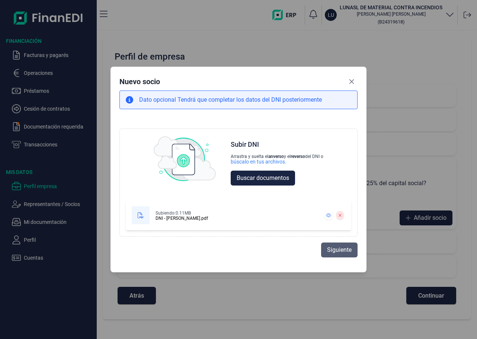
click at [343, 249] on span "Siguiente" at bounding box center [339, 249] width 25 height 9
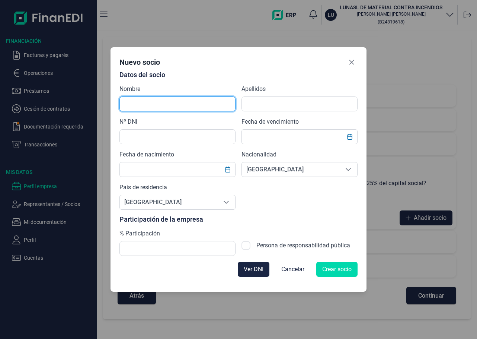
click at [150, 106] on input "text" at bounding box center [178, 103] width 116 height 15
type input "a"
type input "[PERSON_NAME]"
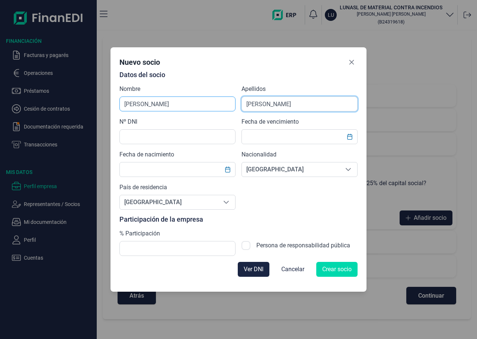
type input "[PERSON_NAME]"
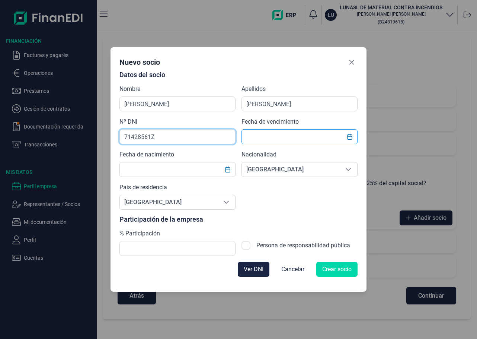
type input "71428561Z"
click at [293, 139] on input "text" at bounding box center [300, 136] width 116 height 15
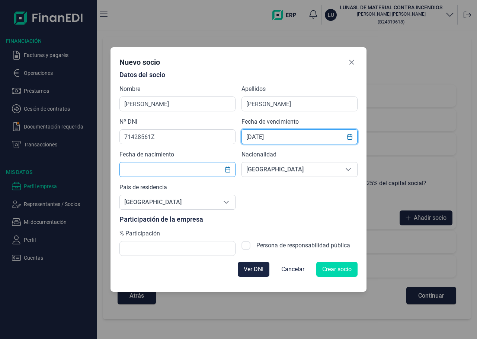
type input "[DATE]"
click at [195, 169] on input "text" at bounding box center [178, 169] width 116 height 15
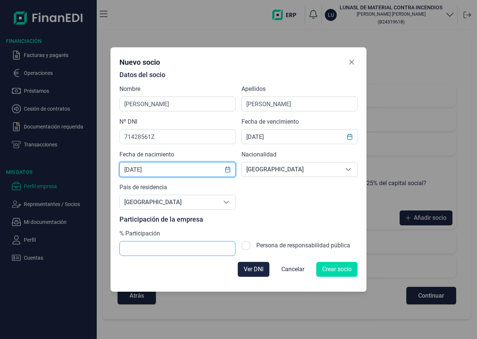
type input "[DATE]"
click at [158, 253] on input "text" at bounding box center [178, 248] width 116 height 15
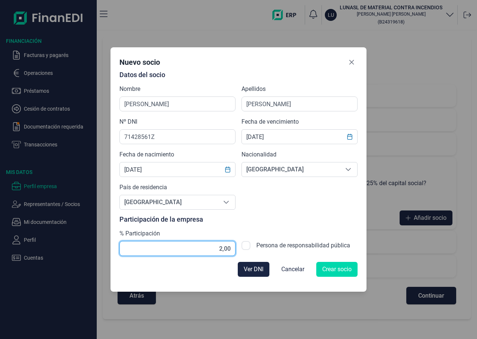
type input "25,00"
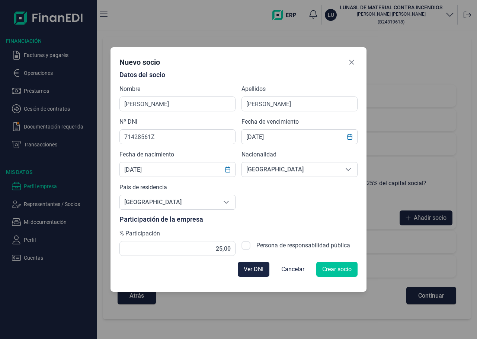
click at [340, 268] on span "Crear socio" at bounding box center [336, 269] width 29 height 9
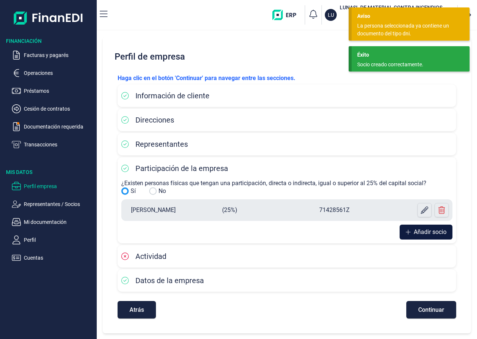
click at [421, 235] on span "Añadir socio" at bounding box center [430, 231] width 33 height 9
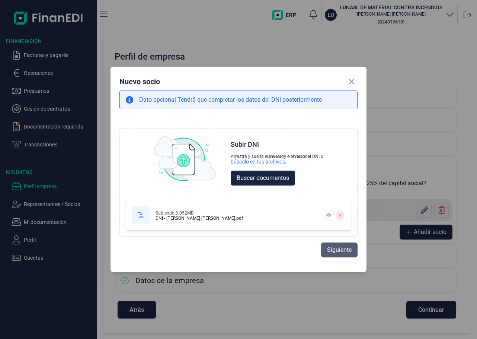
click at [332, 250] on span "Siguiente" at bounding box center [339, 249] width 25 height 9
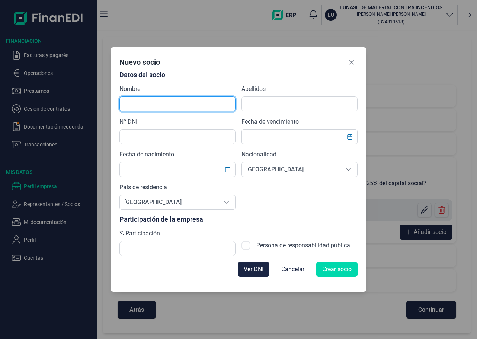
click at [153, 99] on input "text" at bounding box center [178, 103] width 116 height 15
type input "[PERSON_NAME]"
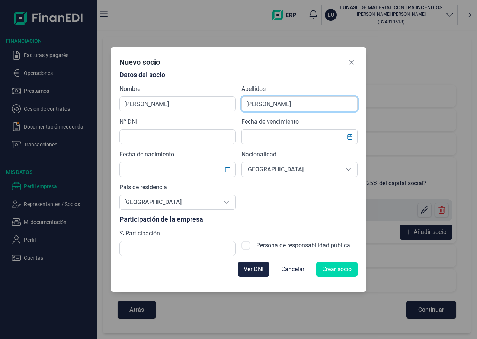
type input "[PERSON_NAME]"
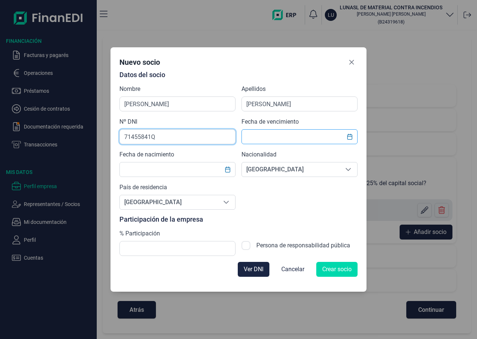
type input "71455841Q"
click at [289, 133] on input "text" at bounding box center [300, 136] width 116 height 15
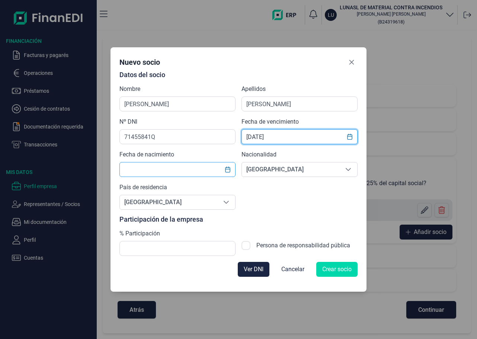
type input "[DATE]"
click at [159, 170] on input "text" at bounding box center [178, 169] width 116 height 15
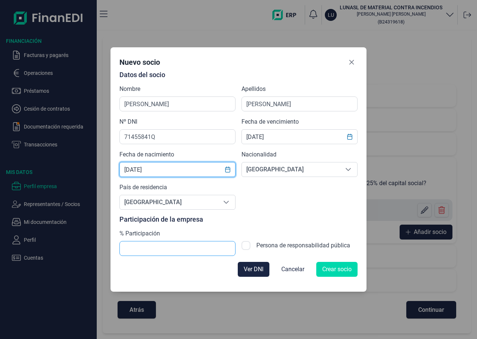
type input "[DATE]"
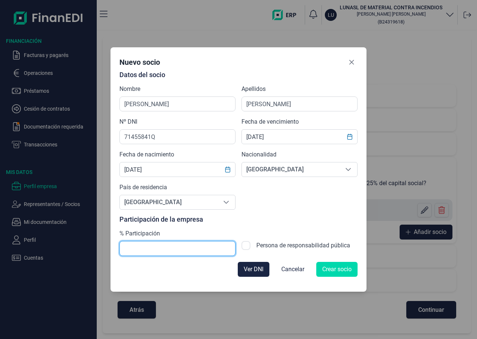
click at [172, 252] on input "text" at bounding box center [178, 248] width 116 height 15
type input "25,00"
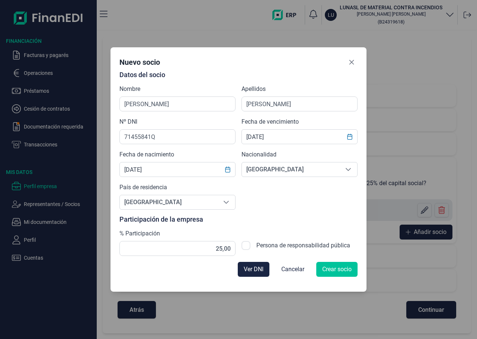
click at [335, 269] on span "Crear socio" at bounding box center [336, 269] width 29 height 9
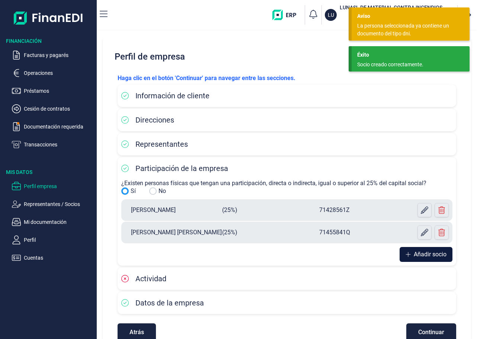
click at [410, 252] on button "Añadir socio" at bounding box center [426, 254] width 53 height 15
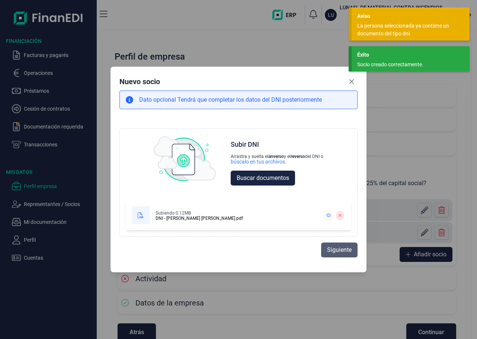
click at [335, 250] on span "Siguiente" at bounding box center [339, 249] width 25 height 9
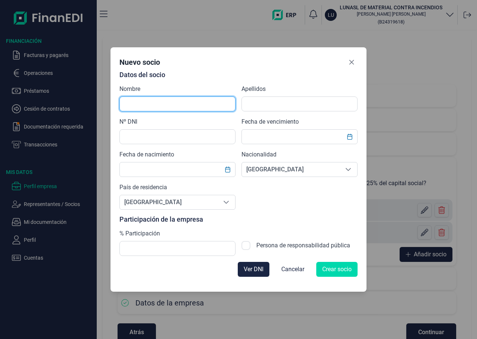
click at [156, 101] on input "text" at bounding box center [178, 103] width 116 height 15
type input "[PERSON_NAME]"
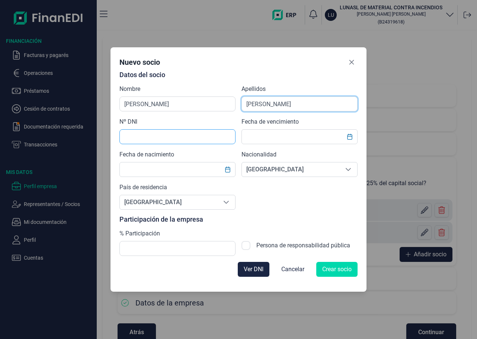
type input "[PERSON_NAME]"
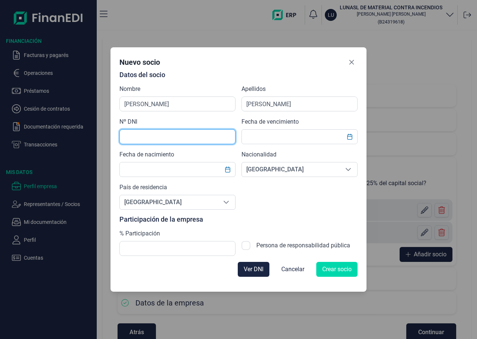
click at [139, 136] on input "text" at bounding box center [178, 136] width 116 height 15
type input "09701743K"
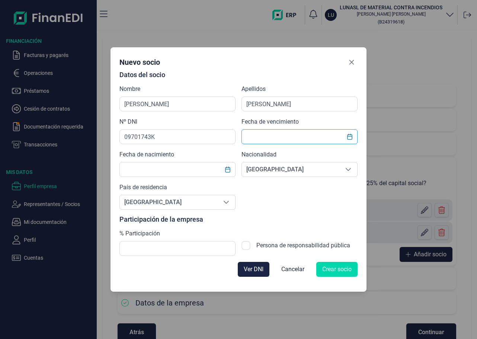
click at [294, 136] on input "text" at bounding box center [300, 136] width 116 height 15
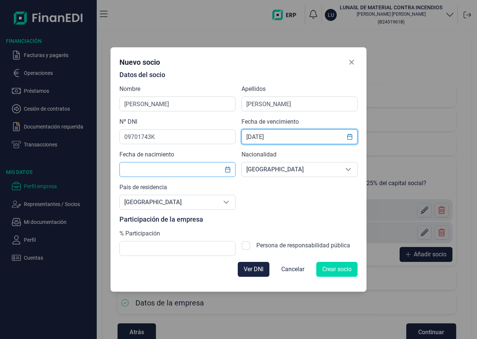
type input "[DATE]"
click at [173, 172] on input "text" at bounding box center [178, 169] width 116 height 15
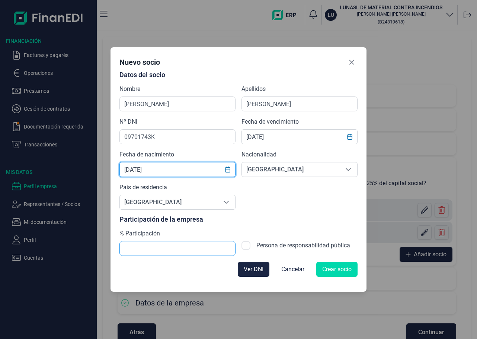
type input "[DATE]"
click at [149, 249] on input "text" at bounding box center [178, 248] width 116 height 15
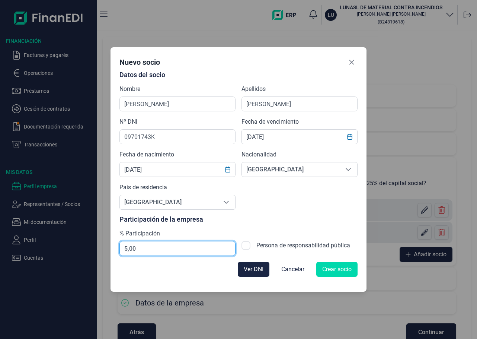
type input "50,00"
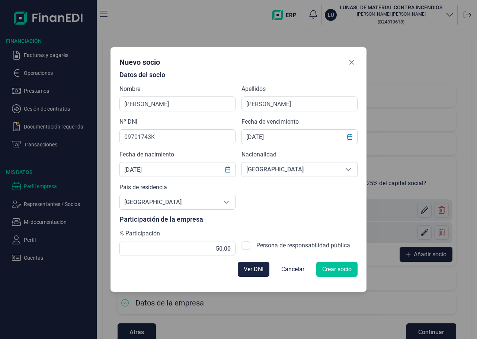
click at [329, 264] on button "Crear socio" at bounding box center [336, 269] width 41 height 15
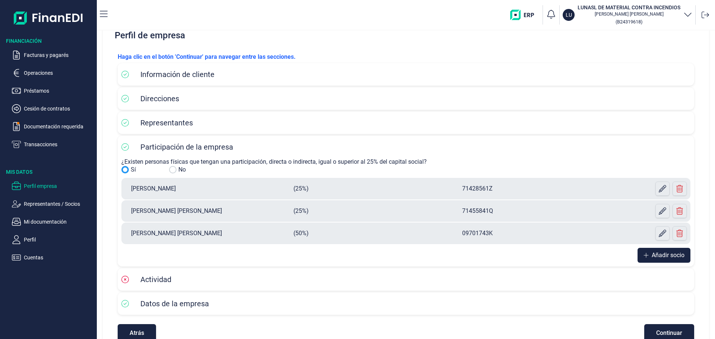
scroll to position [39, 0]
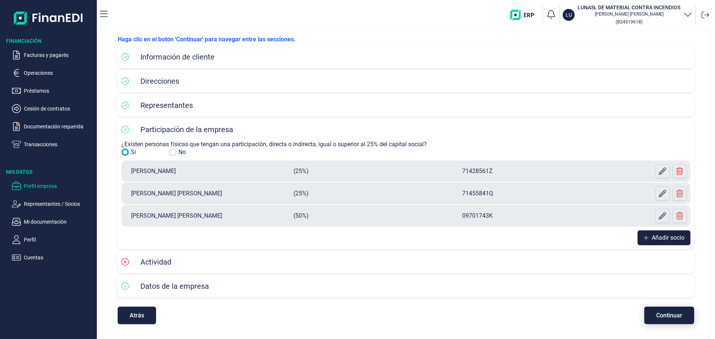
click at [424, 314] on span "Continuar" at bounding box center [669, 316] width 26 height 6
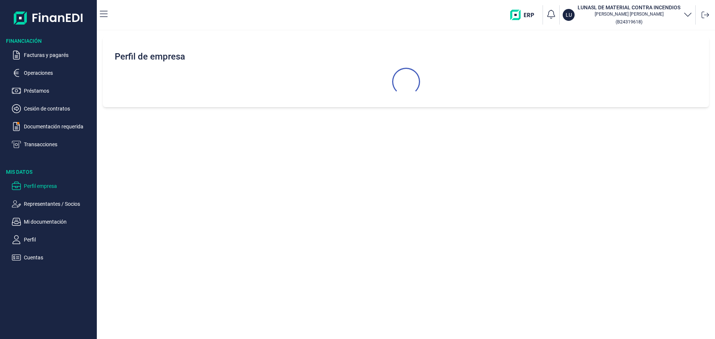
scroll to position [0, 0]
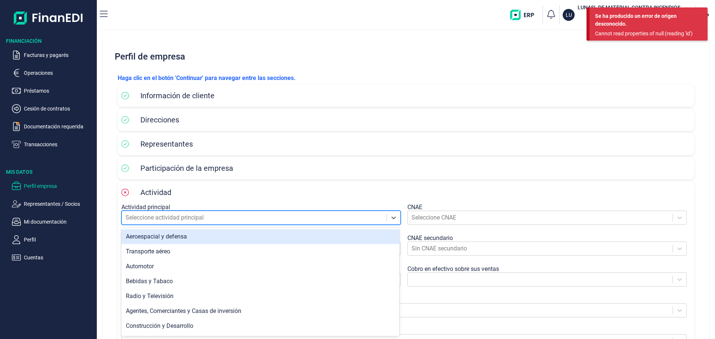
click at [238, 220] on div at bounding box center [253, 218] width 257 height 10
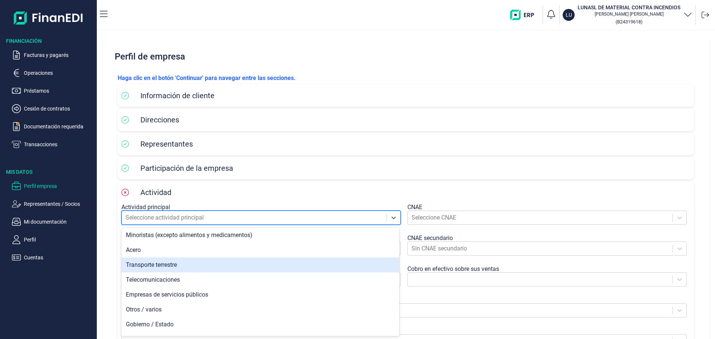
scroll to position [521, 0]
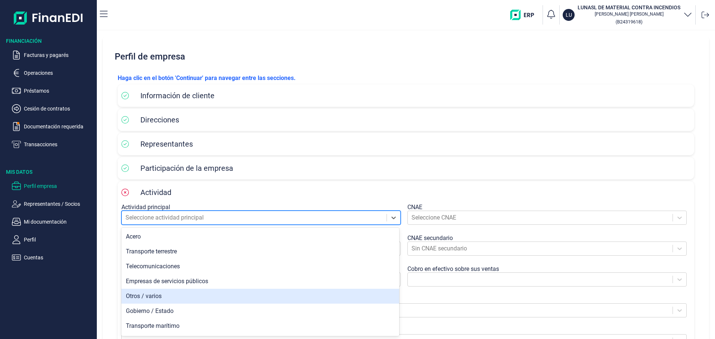
click at [155, 295] on div "Otros / varios" at bounding box center [260, 296] width 278 height 15
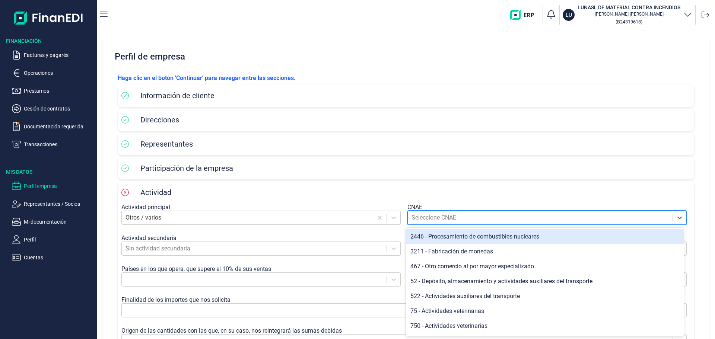
click at [424, 219] on div at bounding box center [539, 218] width 257 height 10
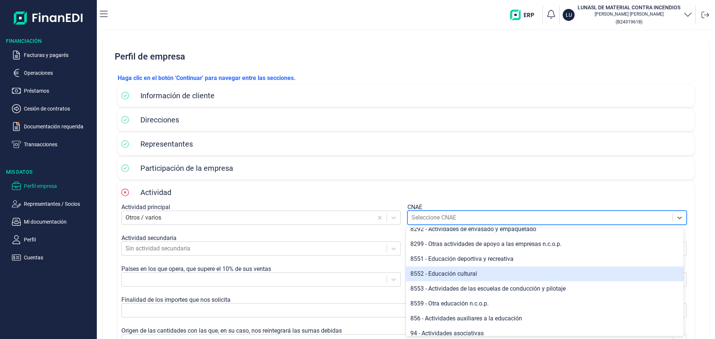
scroll to position [298, 0]
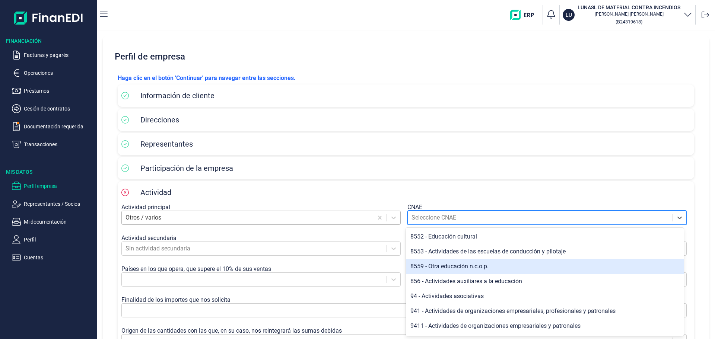
click at [208, 218] on div at bounding box center [247, 218] width 244 height 10
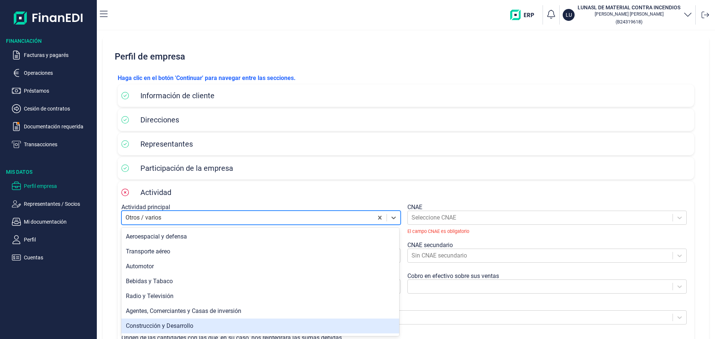
click at [221, 322] on div "Construcción y Desarrollo" at bounding box center [260, 326] width 278 height 15
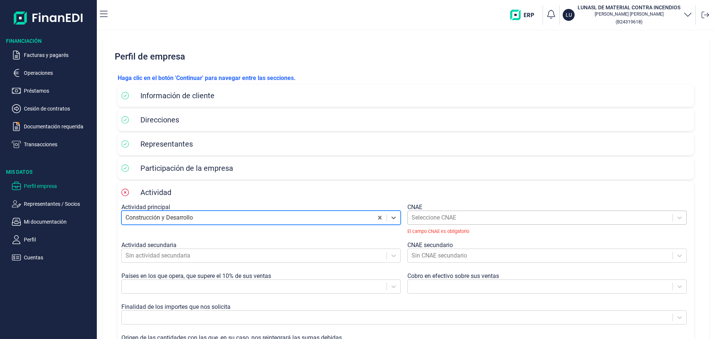
click at [424, 219] on div at bounding box center [539, 218] width 257 height 10
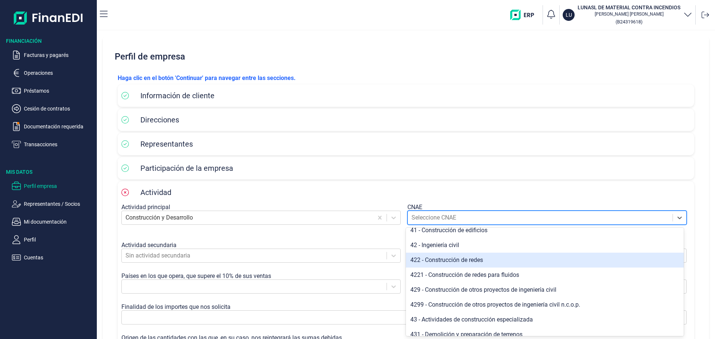
scroll to position [0, 0]
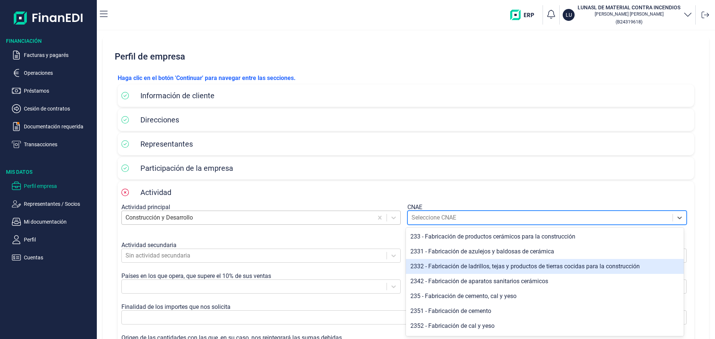
click at [284, 222] on div at bounding box center [247, 218] width 244 height 10
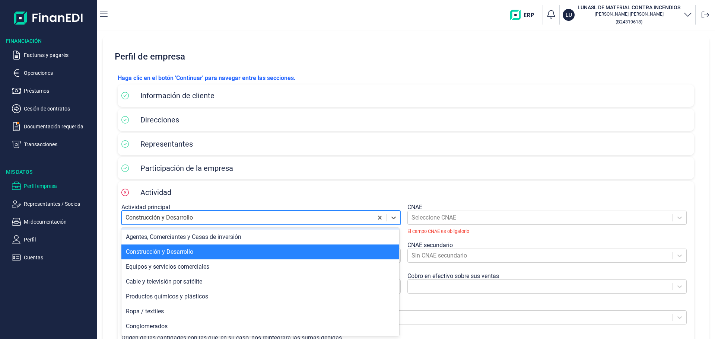
scroll to position [74, 0]
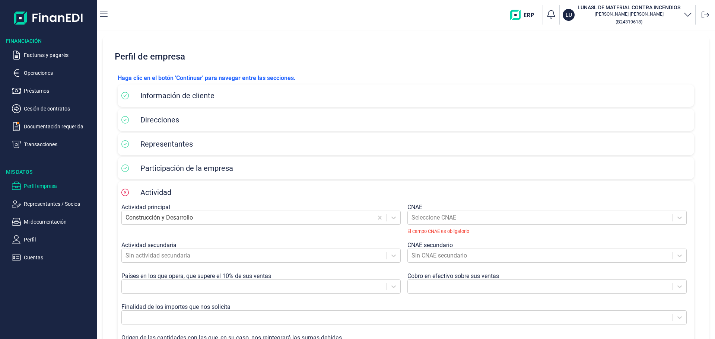
click at [424, 239] on div "Actividad principal Construcción y Desarrollo CNAE Seleccione CNAE El campo CNA…" at bounding box center [405, 283] width 569 height 159
click at [393, 221] on icon at bounding box center [393, 217] width 7 height 7
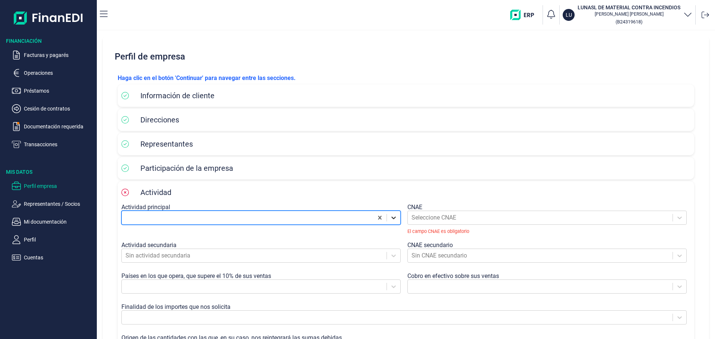
click at [393, 218] on icon at bounding box center [393, 218] width 4 height 3
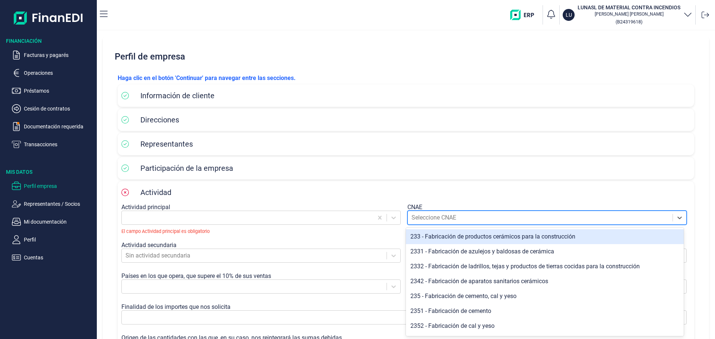
click at [424, 214] on div at bounding box center [539, 218] width 257 height 10
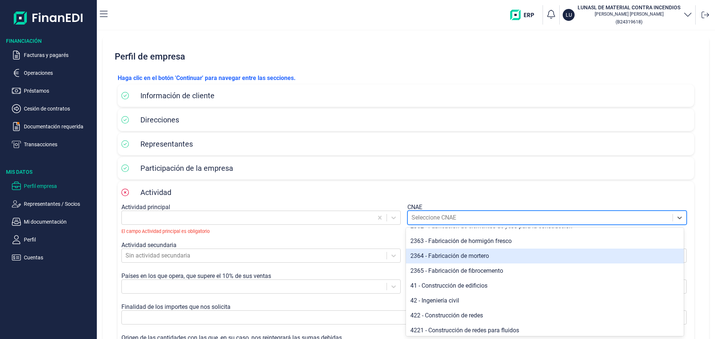
scroll to position [111, 0]
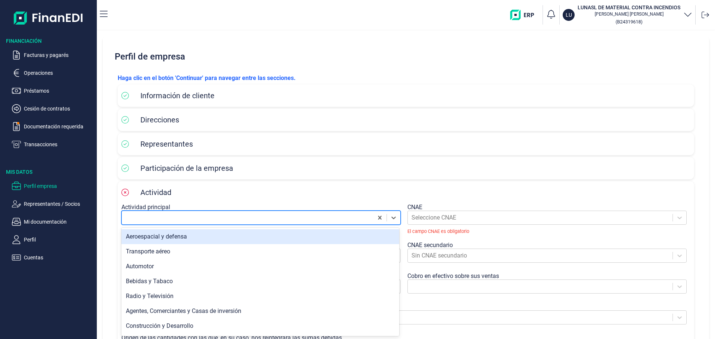
click at [193, 220] on div at bounding box center [247, 218] width 244 height 10
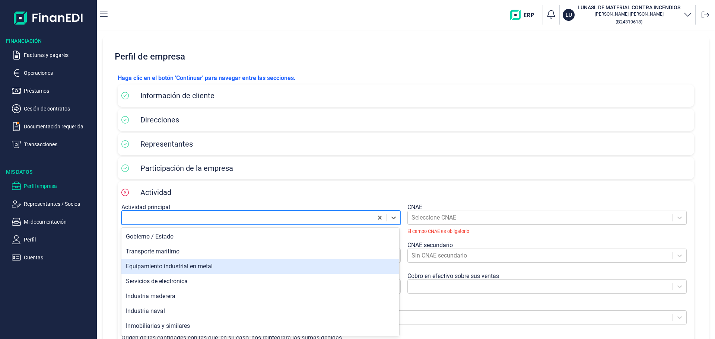
scroll to position [609, 0]
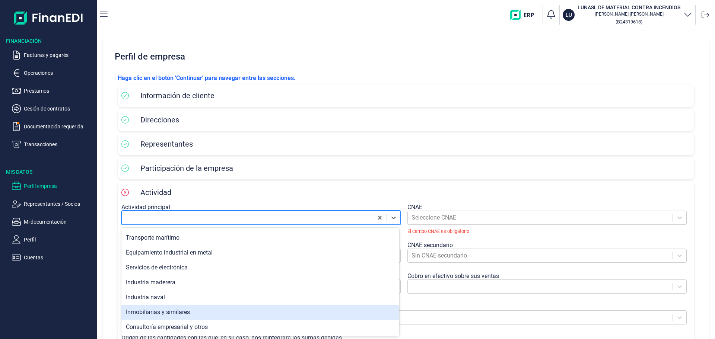
click at [204, 307] on div "Inmobiliarias y similares" at bounding box center [260, 312] width 278 height 15
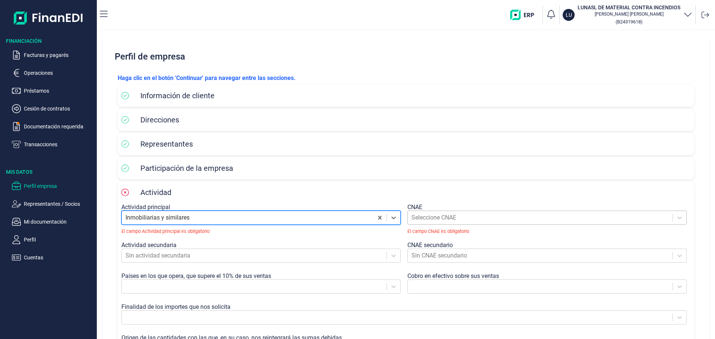
click at [424, 219] on div at bounding box center [539, 218] width 257 height 10
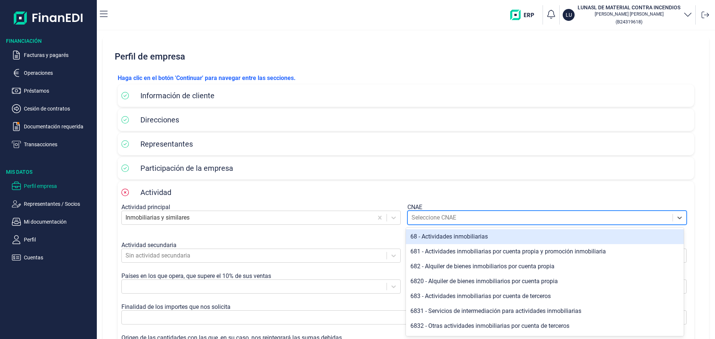
scroll to position [29, 0]
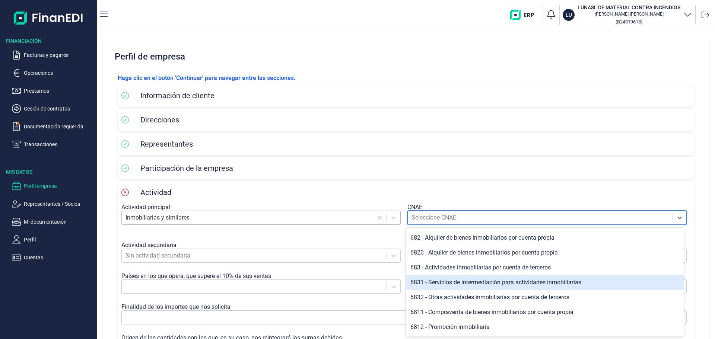
click at [171, 221] on div at bounding box center [247, 218] width 244 height 10
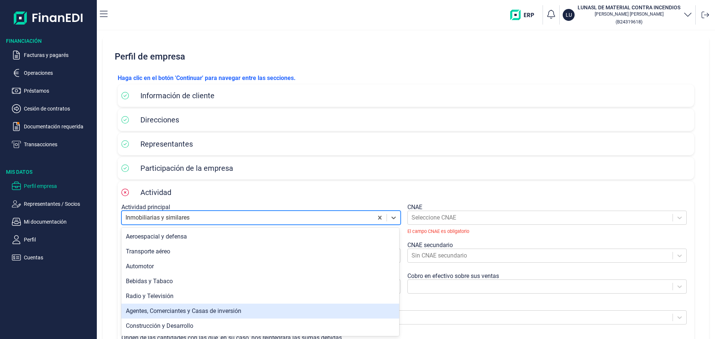
scroll to position [37, 0]
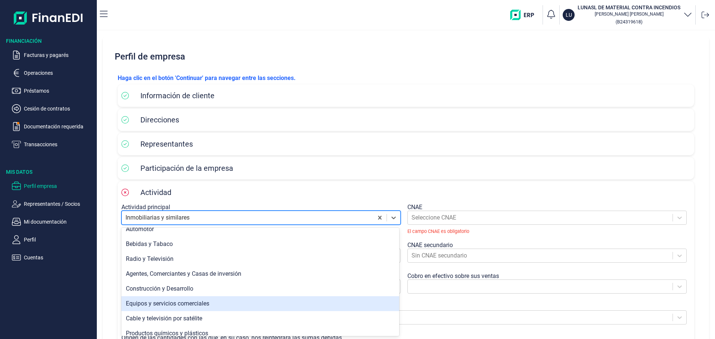
click at [234, 301] on div "Equipos y servicios comerciales" at bounding box center [260, 303] width 278 height 15
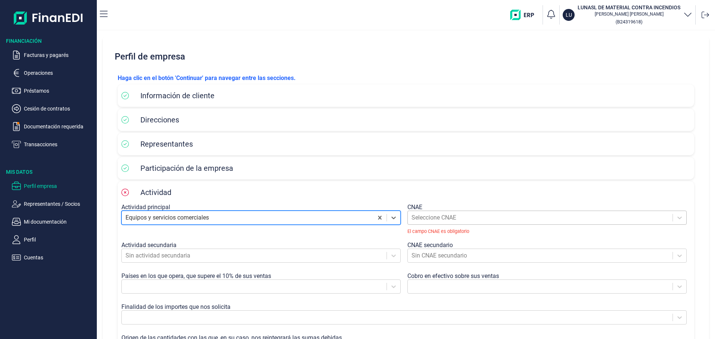
click at [424, 213] on div at bounding box center [539, 218] width 257 height 10
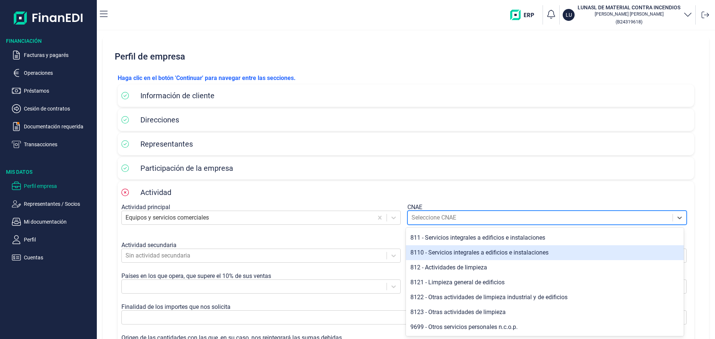
scroll to position [218, 0]
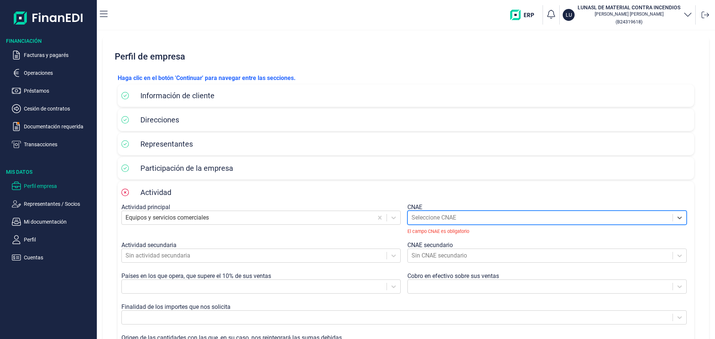
click at [424, 223] on div "Seleccione CNAE" at bounding box center [540, 217] width 265 height 13
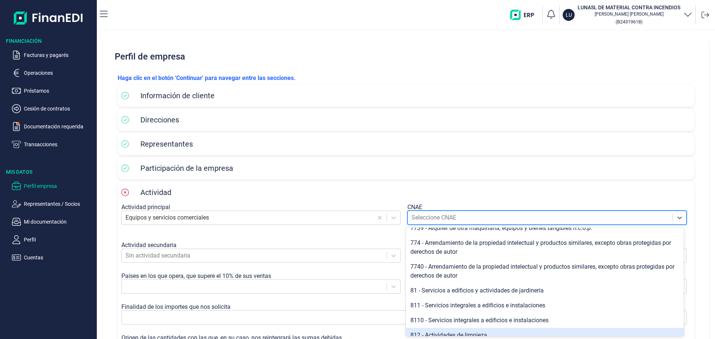
scroll to position [181, 0]
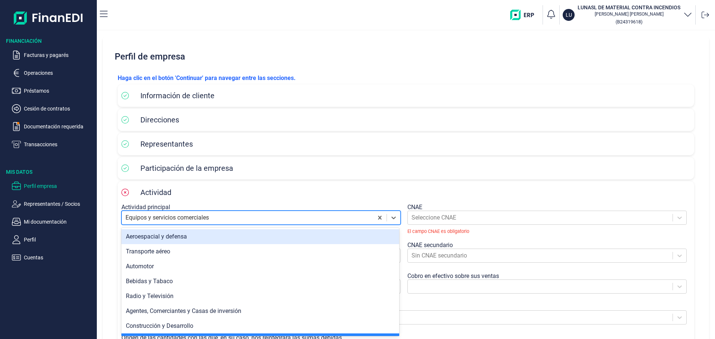
click at [184, 219] on div at bounding box center [247, 218] width 244 height 10
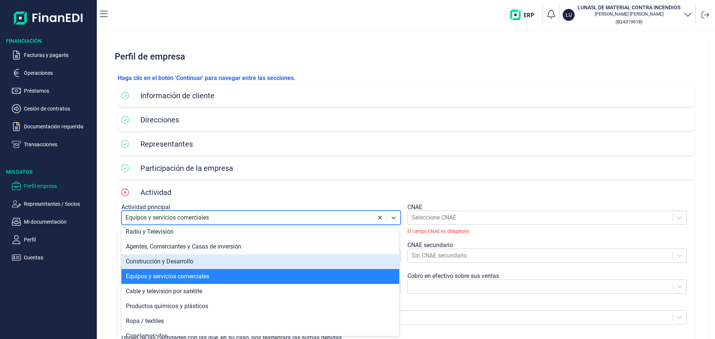
scroll to position [74, 0]
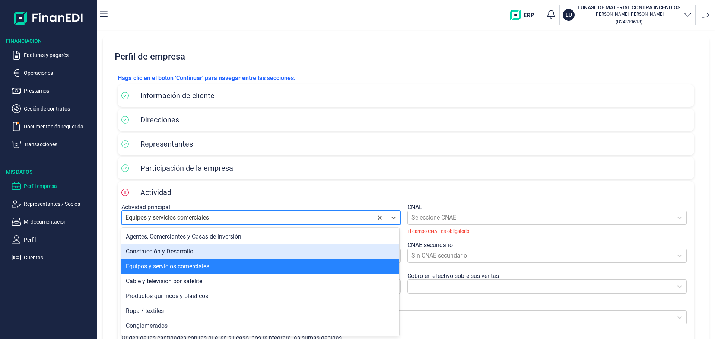
click at [196, 258] on div "Construcción y Desarrollo" at bounding box center [260, 251] width 278 height 15
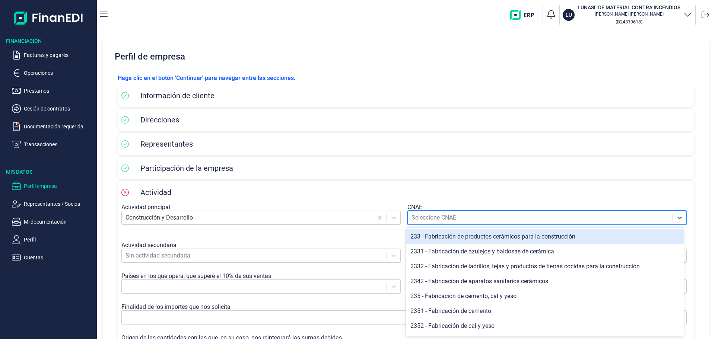
click at [424, 216] on div at bounding box center [539, 218] width 257 height 10
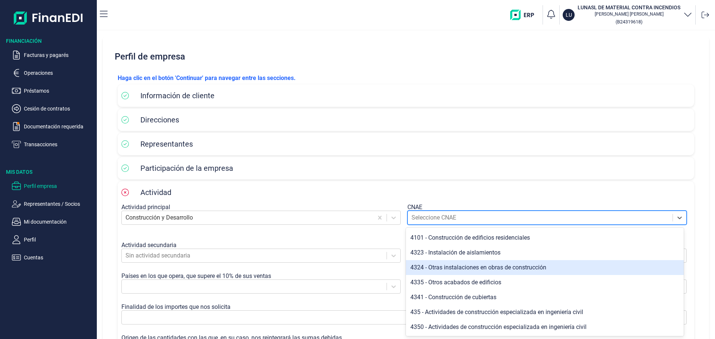
scroll to position [446, 0]
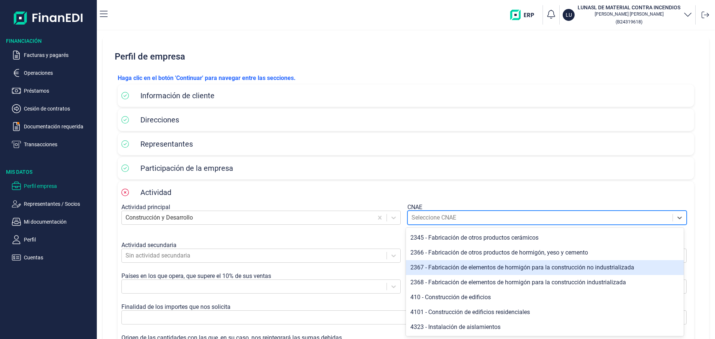
click at [172, 210] on div "Actividad principal" at bounding box center [262, 207] width 283 height 7
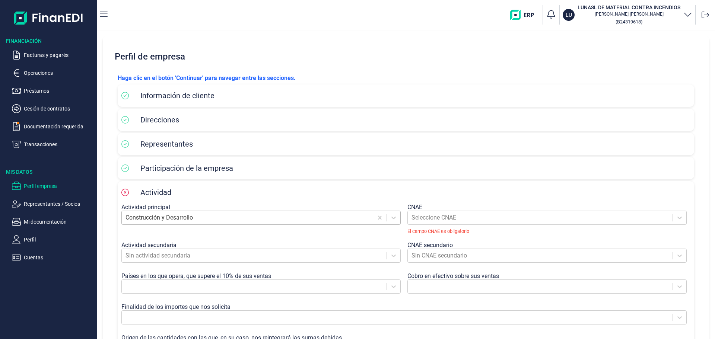
click at [172, 214] on div at bounding box center [247, 218] width 244 height 10
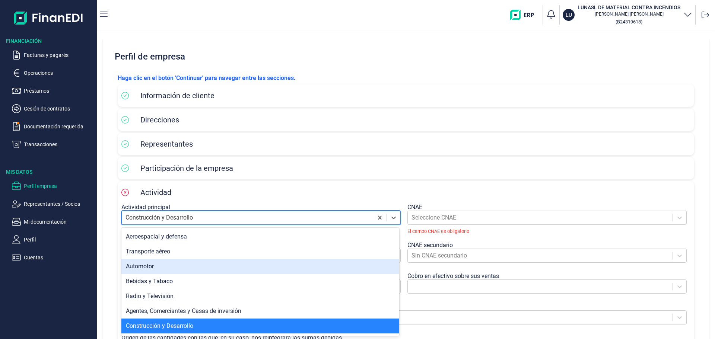
scroll to position [37, 0]
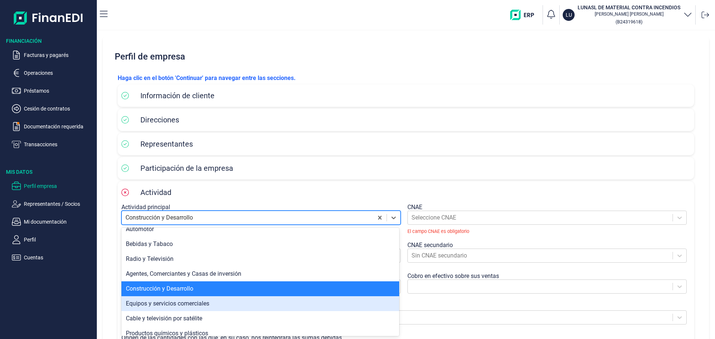
click at [194, 304] on div "Equipos y servicios comerciales" at bounding box center [260, 303] width 278 height 15
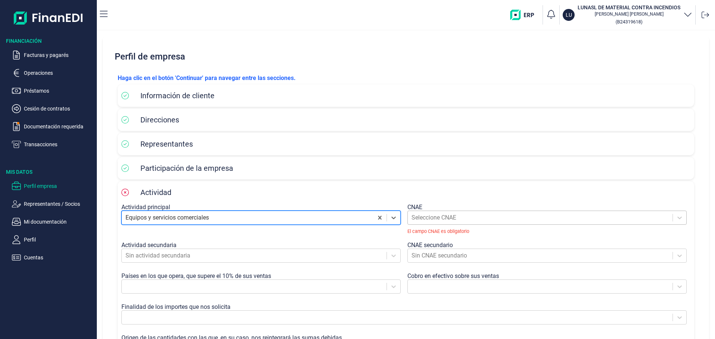
click at [424, 225] on div "Seleccione CNAE" at bounding box center [546, 218] width 279 height 14
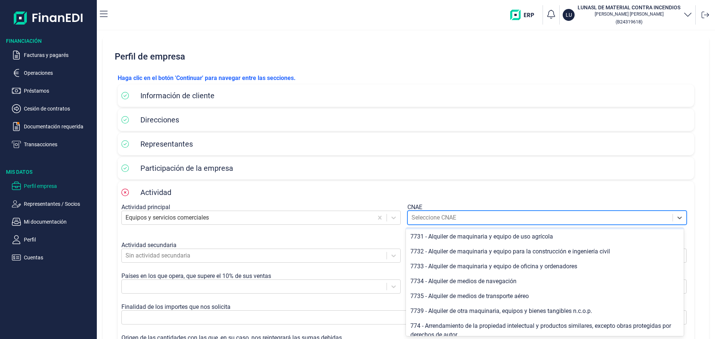
scroll to position [186, 0]
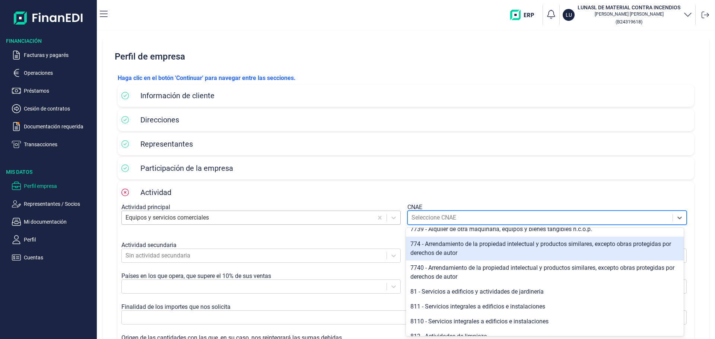
click at [200, 221] on div at bounding box center [247, 218] width 244 height 10
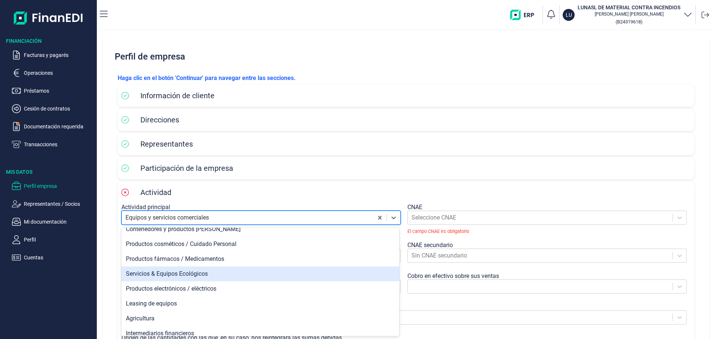
click at [218, 276] on div "Servicios & Equipos Ecológicos" at bounding box center [260, 274] width 278 height 15
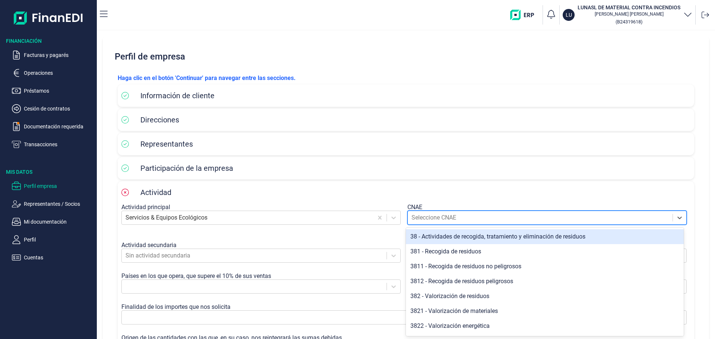
click at [424, 217] on div at bounding box center [539, 218] width 257 height 10
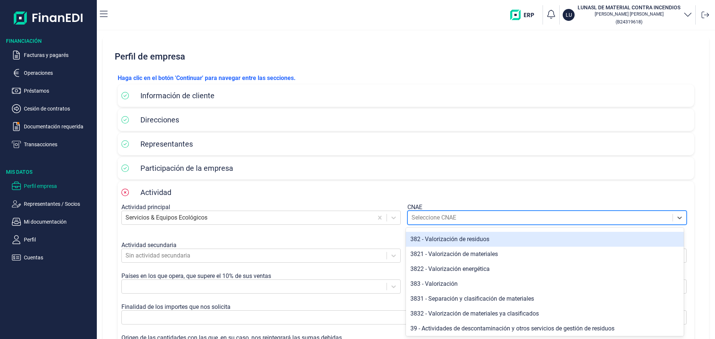
scroll to position [118, 0]
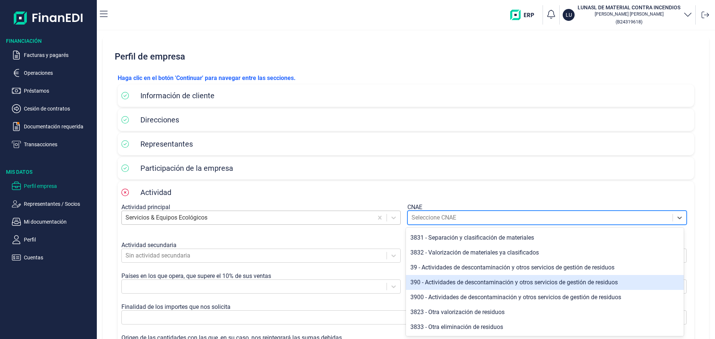
click at [213, 219] on div at bounding box center [247, 218] width 244 height 10
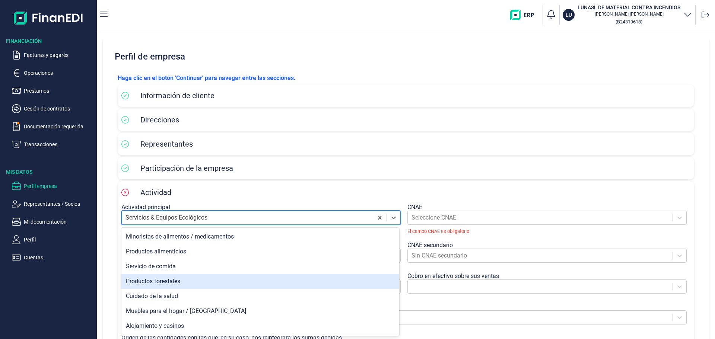
scroll to position [335, 0]
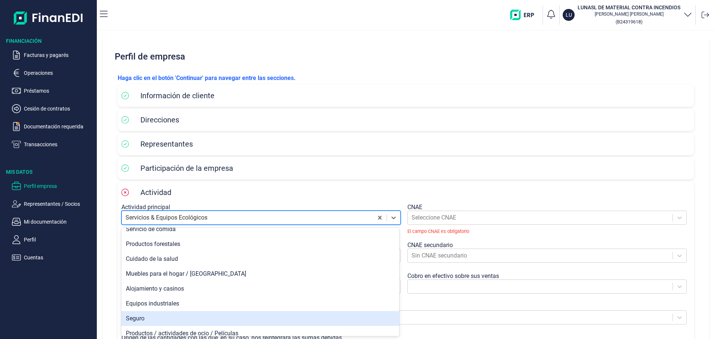
click at [226, 318] on div "Seguro" at bounding box center [260, 318] width 278 height 15
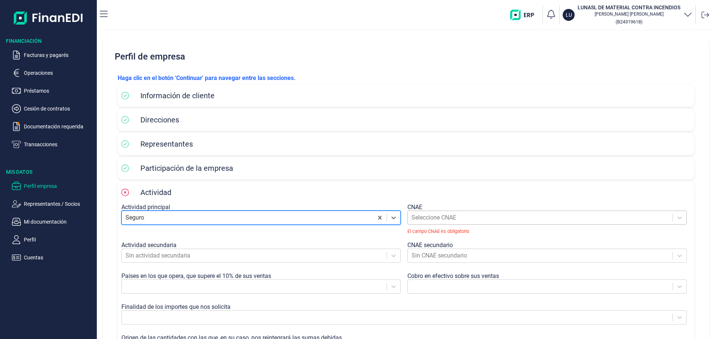
click at [424, 217] on div at bounding box center [539, 218] width 257 height 10
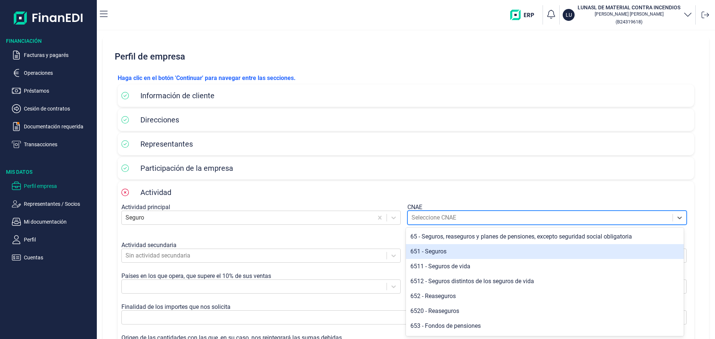
scroll to position [14, 0]
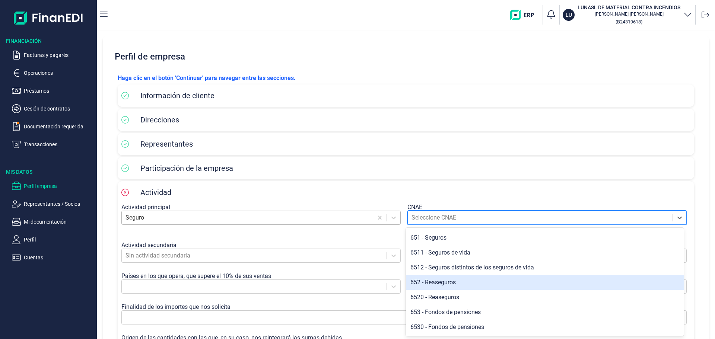
click at [191, 215] on div at bounding box center [247, 218] width 244 height 10
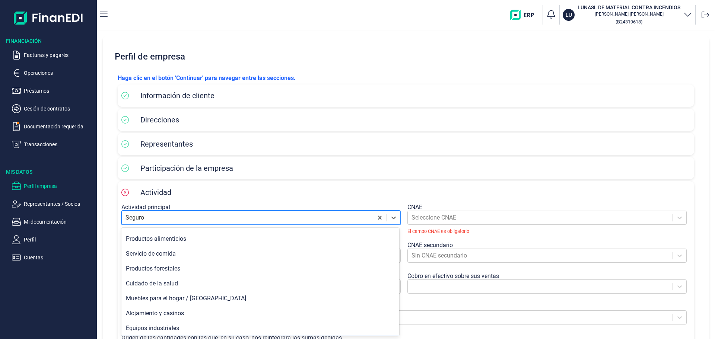
scroll to position [372, 0]
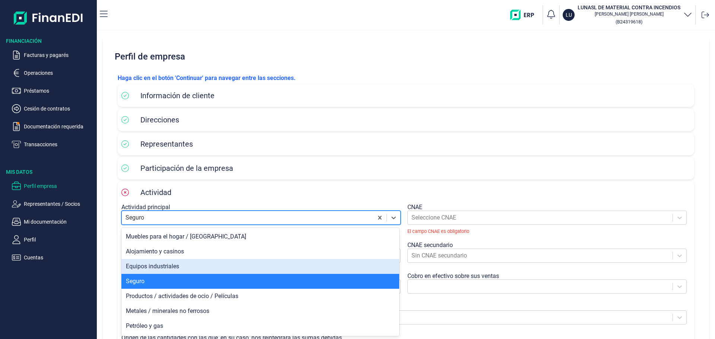
click at [188, 267] on div "Equipos industriales" at bounding box center [260, 266] width 278 height 15
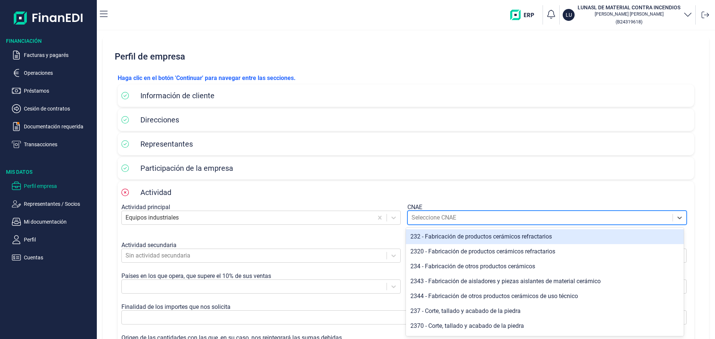
drag, startPoint x: 432, startPoint y: 216, endPoint x: 434, endPoint y: 220, distance: 4.2
click at [424, 216] on div at bounding box center [539, 218] width 257 height 10
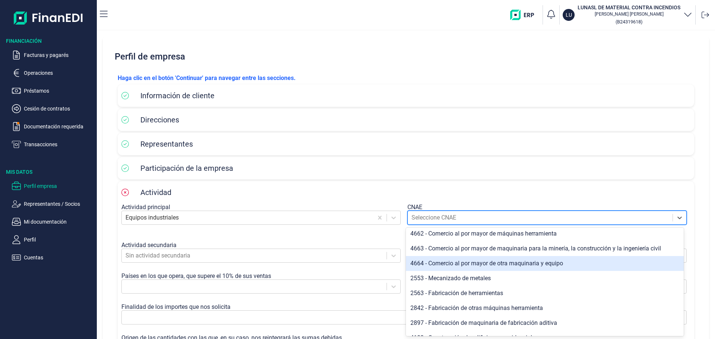
scroll to position [860, 0]
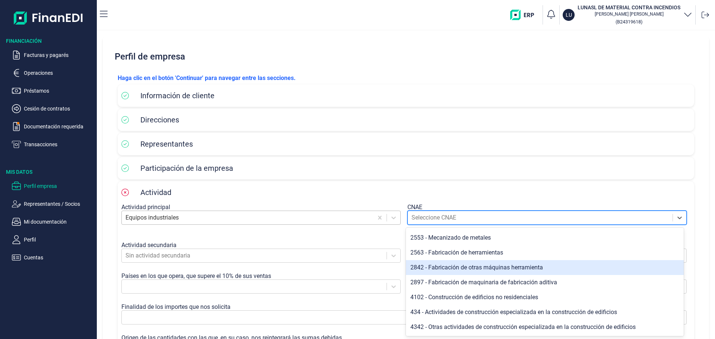
click at [174, 215] on div at bounding box center [247, 218] width 244 height 10
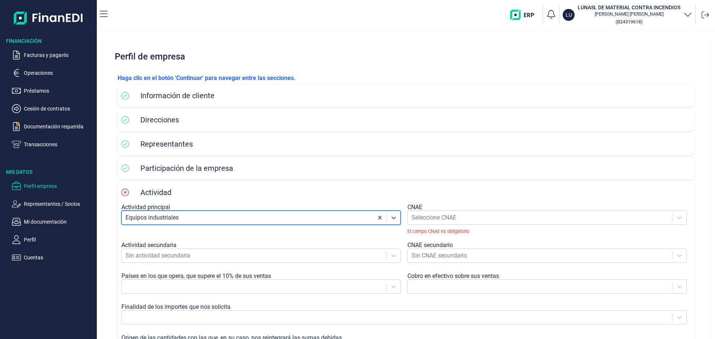
click at [174, 215] on div at bounding box center [247, 218] width 244 height 10
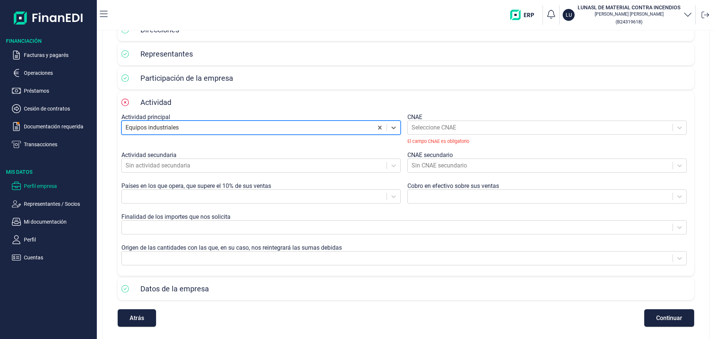
scroll to position [93, 0]
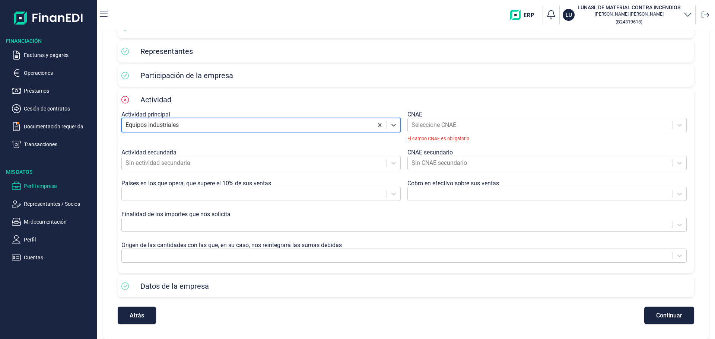
click at [184, 131] on div "Equipos industriales" at bounding box center [247, 124] width 251 height 13
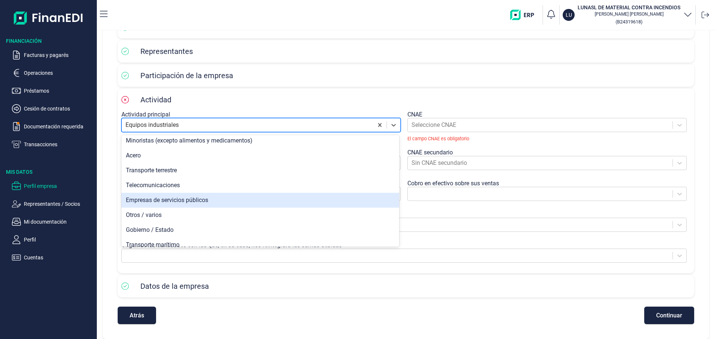
scroll to position [521, 0]
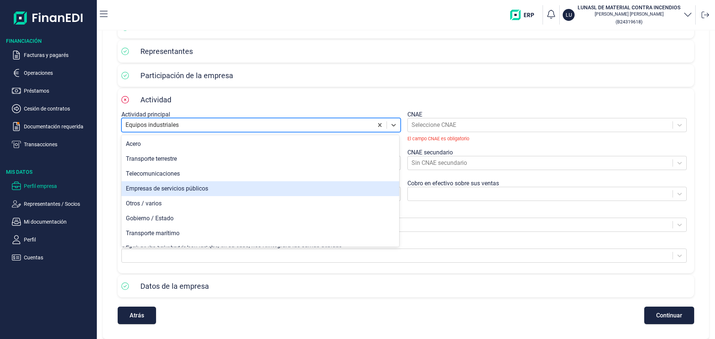
click at [230, 189] on div "Empresas de servicios públicos" at bounding box center [260, 188] width 278 height 15
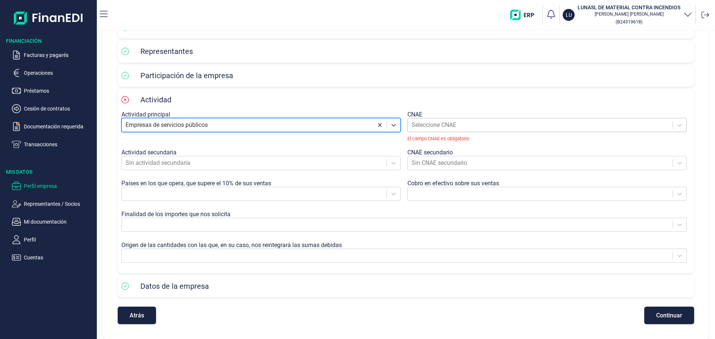
click at [424, 122] on div at bounding box center [539, 125] width 257 height 10
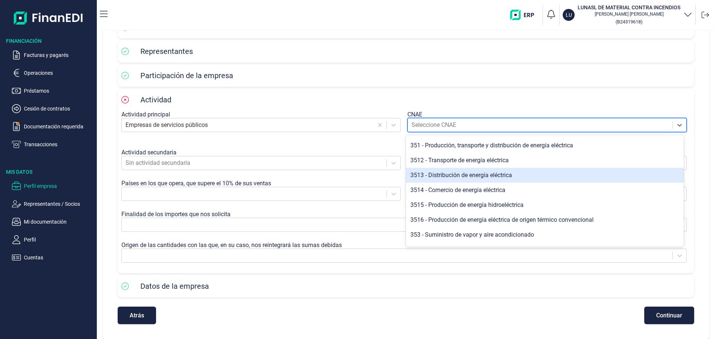
scroll to position [0, 0]
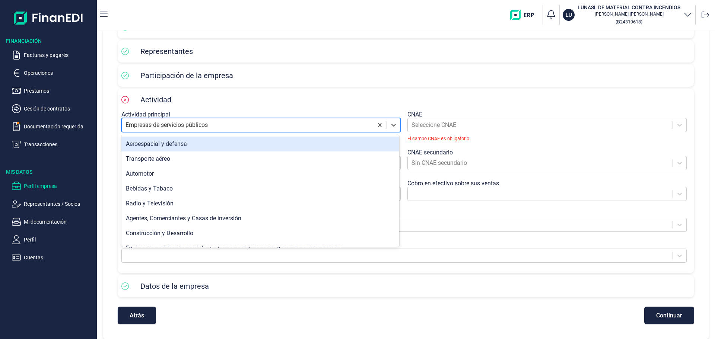
click at [178, 130] on div at bounding box center [247, 125] width 244 height 10
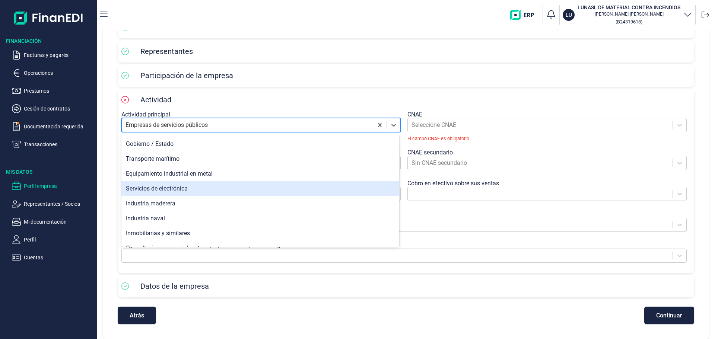
scroll to position [606, 0]
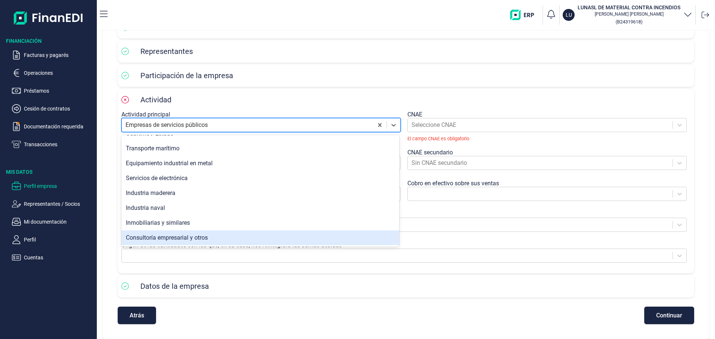
click at [182, 235] on div "Consultoría empresarial y otros" at bounding box center [260, 237] width 278 height 15
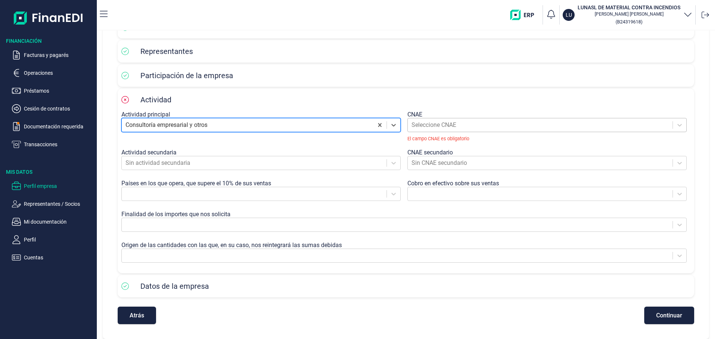
click at [424, 127] on div at bounding box center [539, 125] width 257 height 10
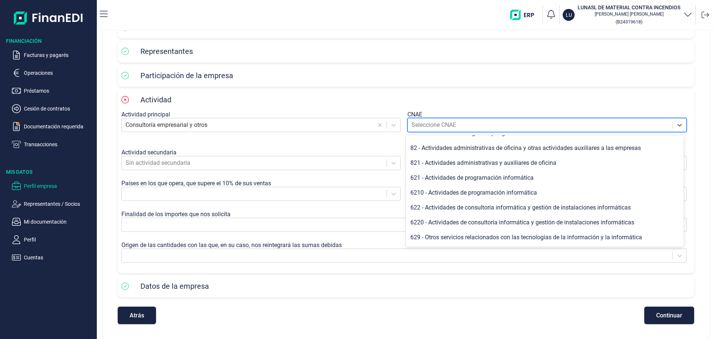
scroll to position [493, 0]
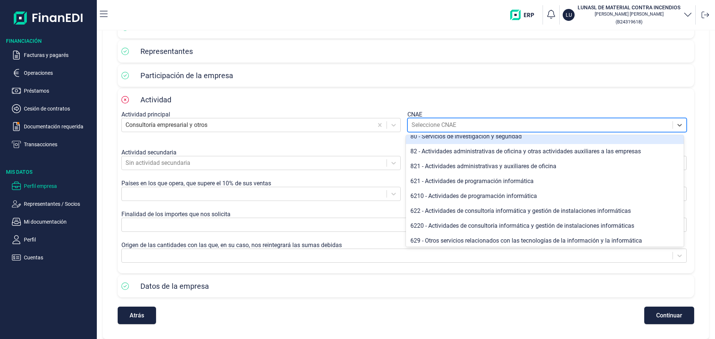
click at [424, 144] on div "80 - Servicios de investigación y seguridad" at bounding box center [545, 136] width 278 height 15
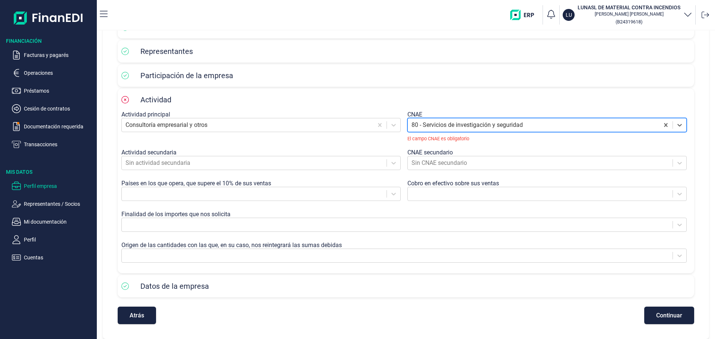
click at [251, 155] on div "Actividad secundaria" at bounding box center [262, 152] width 283 height 7
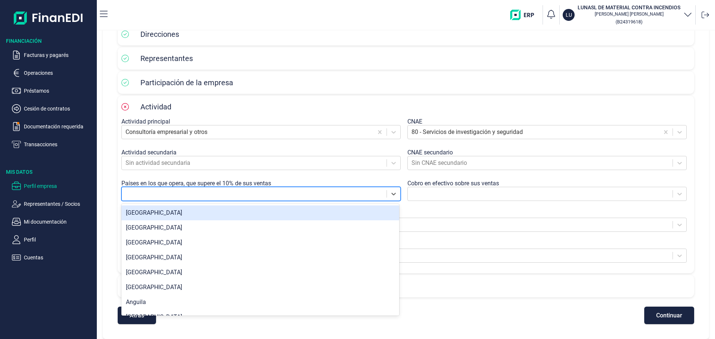
click at [248, 191] on div at bounding box center [253, 194] width 257 height 10
click at [240, 210] on div "[GEOGRAPHIC_DATA]" at bounding box center [260, 213] width 278 height 15
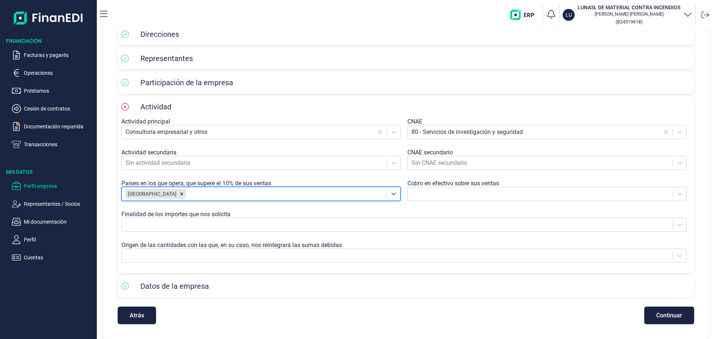
click at [424, 202] on div at bounding box center [548, 197] width 283 height 21
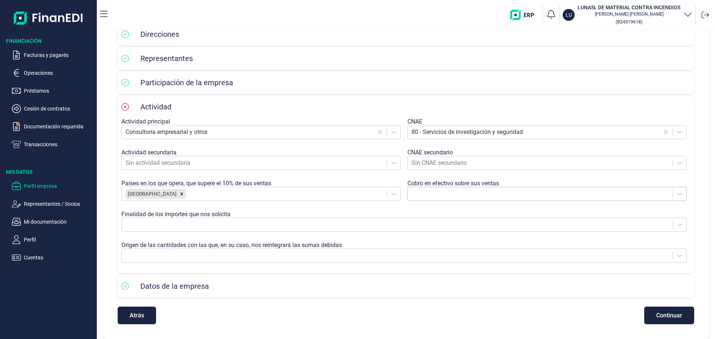
click at [424, 197] on div at bounding box center [539, 194] width 257 height 10
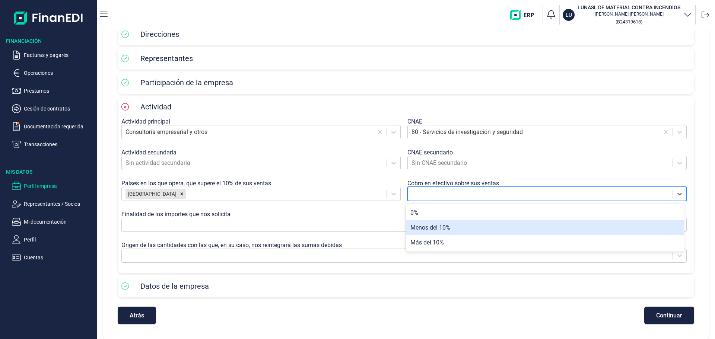
click at [424, 230] on div "Menos del 10%" at bounding box center [545, 227] width 278 height 15
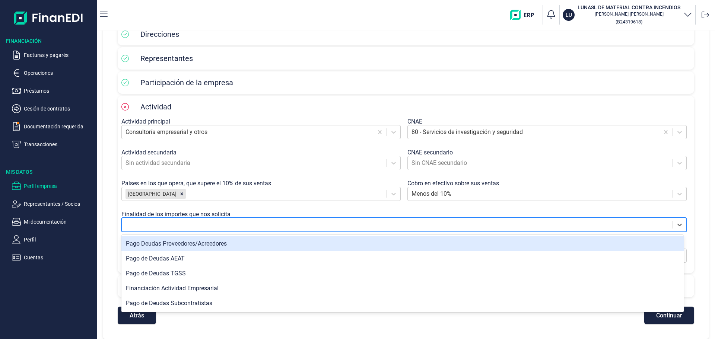
click at [224, 227] on div at bounding box center [396, 225] width 543 height 10
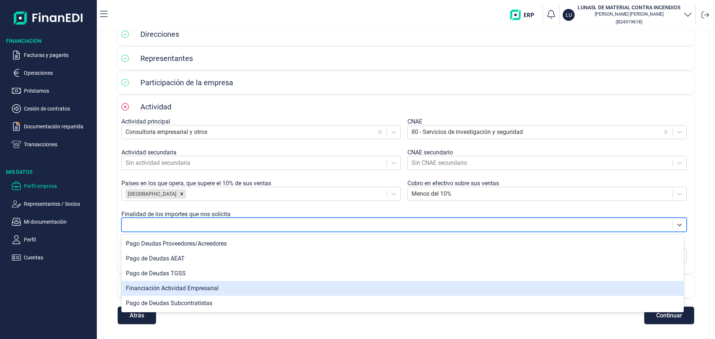
click at [210, 291] on div "Financiación Actividad Empresarial" at bounding box center [402, 288] width 562 height 15
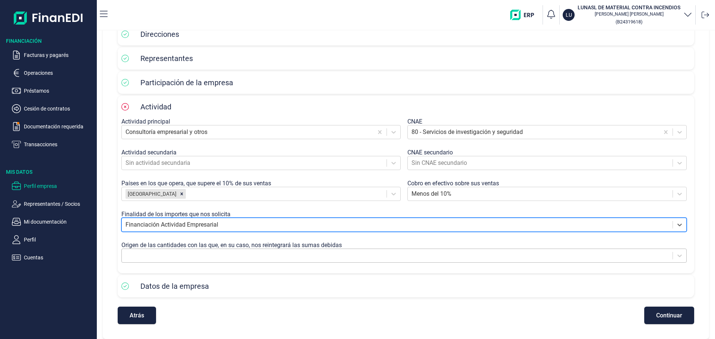
click at [252, 257] on div at bounding box center [396, 256] width 543 height 10
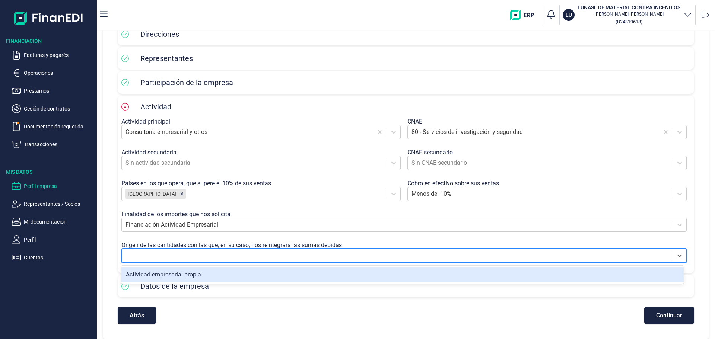
type input "A"
click at [195, 274] on div "Actividad empresarial propia" at bounding box center [402, 274] width 562 height 15
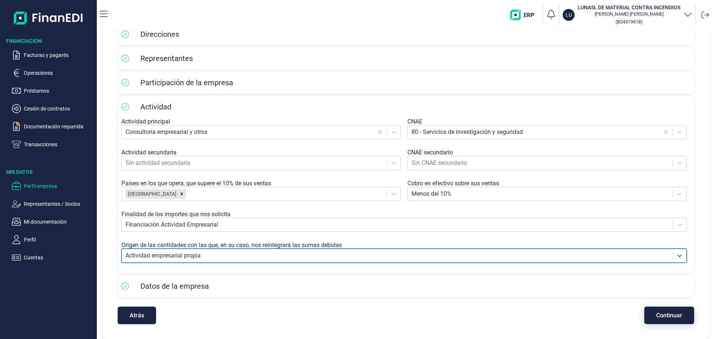
click at [424, 313] on span "Continuar" at bounding box center [669, 316] width 26 height 6
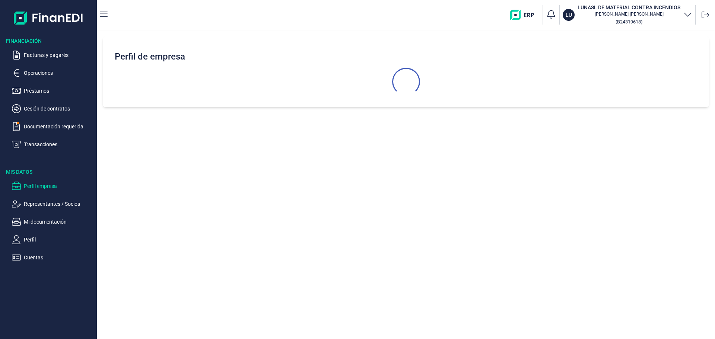
scroll to position [0, 0]
select select "ES"
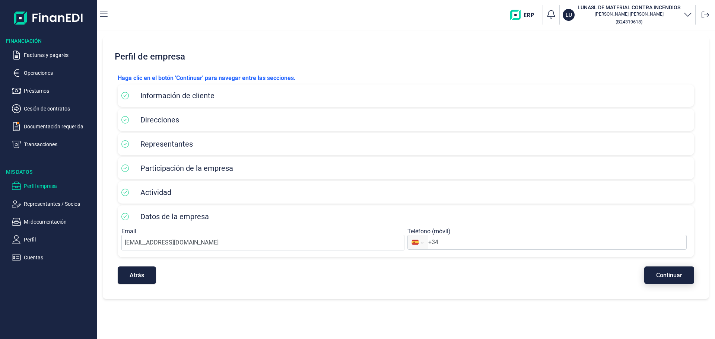
click at [424, 278] on span "Continuar" at bounding box center [669, 276] width 26 height 6
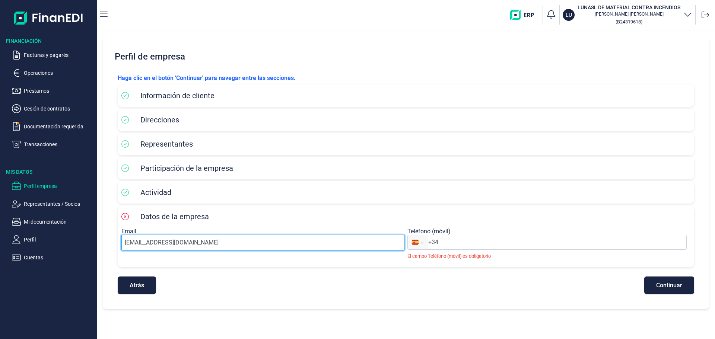
click at [142, 241] on input "[EMAIL_ADDRESS][DOMAIN_NAME]" at bounding box center [262, 243] width 283 height 16
drag, startPoint x: 143, startPoint y: 243, endPoint x: 102, endPoint y: 240, distance: 40.7
click at [102, 240] on div "Perfil de empresa [PERSON_NAME] clic en el botón 'Continuar' para navegar entre…" at bounding box center [406, 185] width 618 height 309
type input "[PERSON_NAME][EMAIL_ADDRESS][DOMAIN_NAME]"
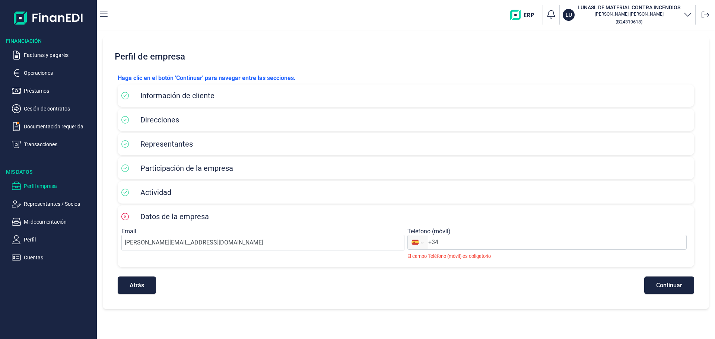
click at [424, 241] on input "+34" at bounding box center [557, 242] width 258 height 9
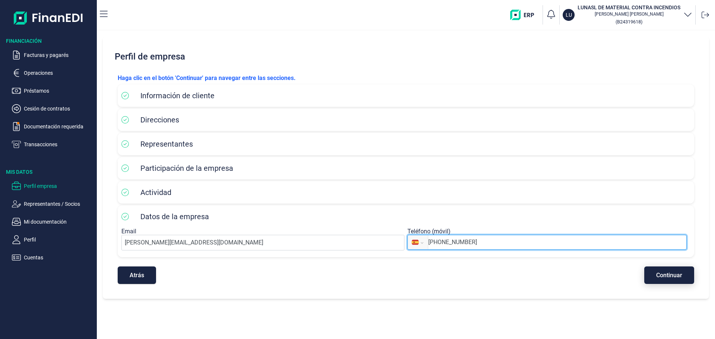
type input "[PHONE_NUMBER]"
click at [424, 273] on span "Continuar" at bounding box center [669, 276] width 26 height 6
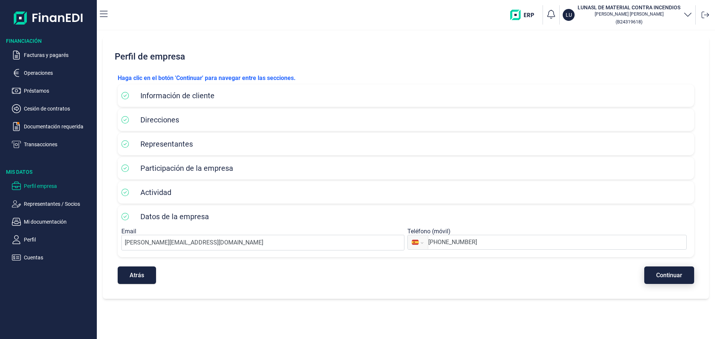
select select "ES"
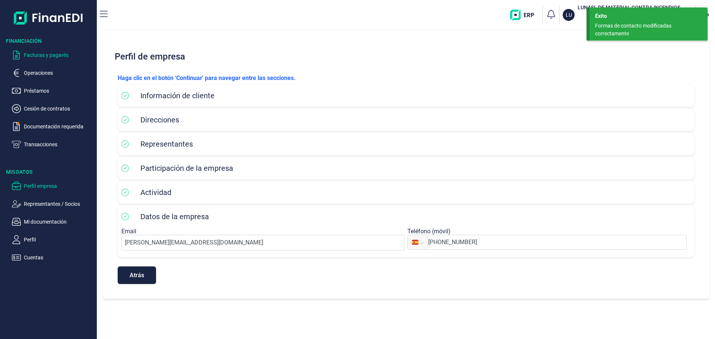
click at [38, 54] on p "Facturas y pagarés" at bounding box center [59, 55] width 70 height 9
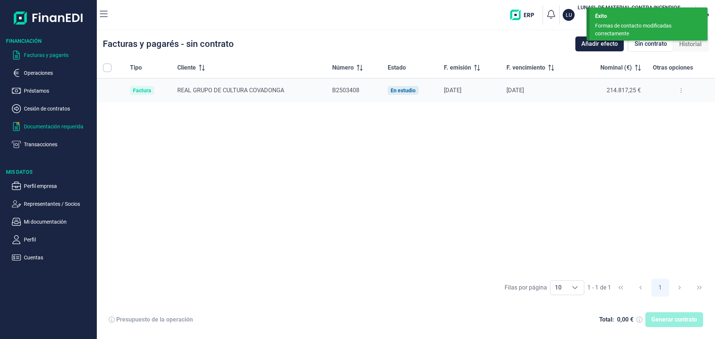
click at [37, 128] on p "Documentación requerida" at bounding box center [59, 126] width 70 height 9
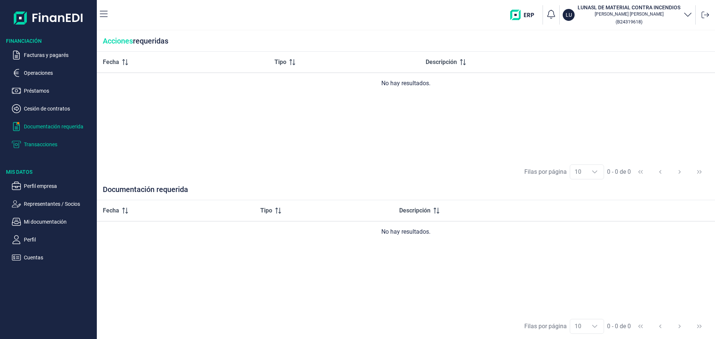
click at [36, 146] on p "Transacciones" at bounding box center [59, 144] width 70 height 9
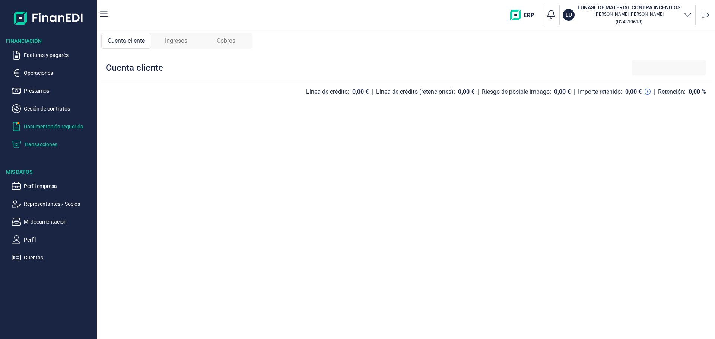
click at [55, 128] on p "Documentación requerida" at bounding box center [59, 126] width 70 height 9
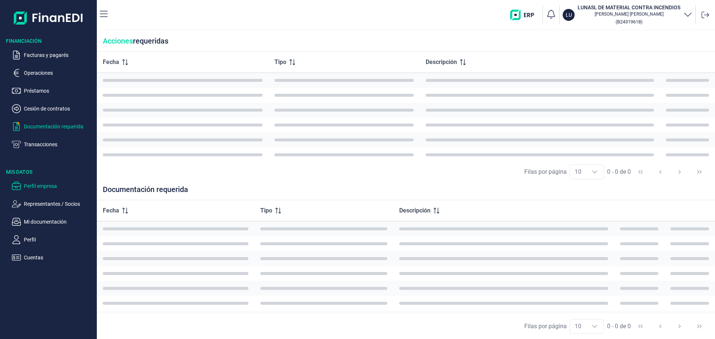
click at [50, 186] on p "Perfil empresa" at bounding box center [59, 186] width 70 height 9
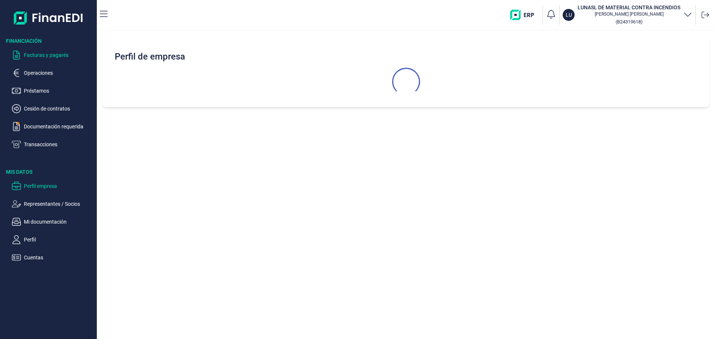
click at [45, 56] on p "Facturas y pagarés" at bounding box center [59, 55] width 70 height 9
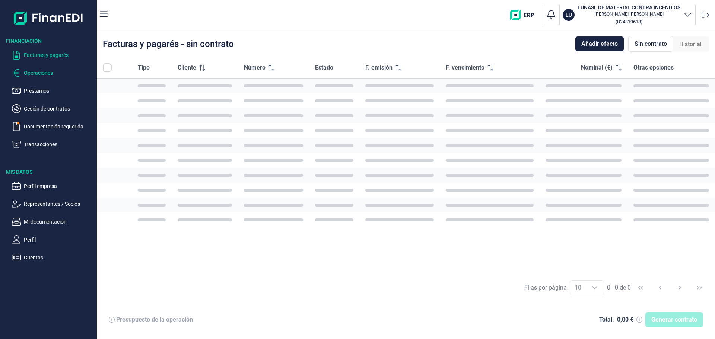
click at [39, 72] on p "Operaciones" at bounding box center [59, 73] width 70 height 9
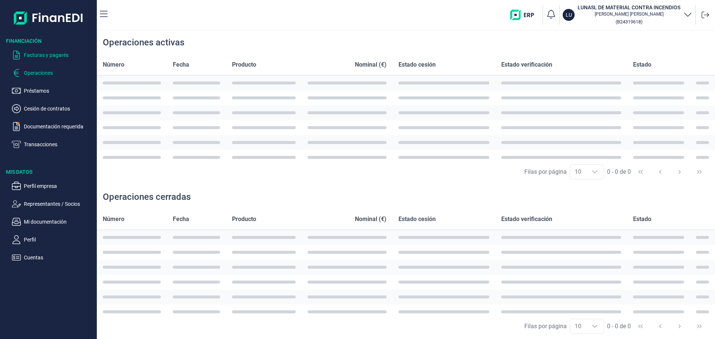
click at [39, 55] on p "Facturas y pagarés" at bounding box center [59, 55] width 70 height 9
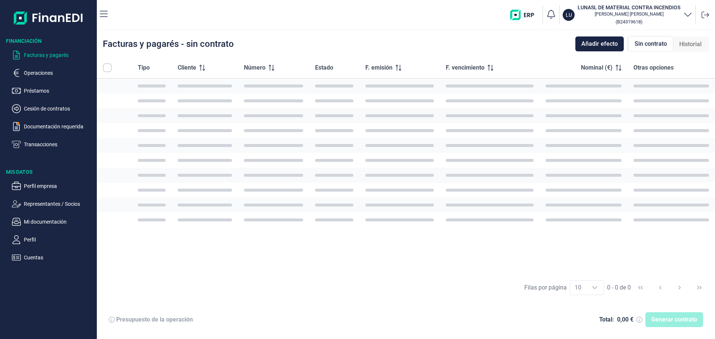
click at [268, 235] on div "Tipo Cliente Número Estado F. emisión F. vencimiento Nominal (€) Otras opciones" at bounding box center [406, 165] width 618 height 217
click at [245, 137] on td at bounding box center [273, 130] width 71 height 15
click at [50, 109] on p "Cesión de contratos" at bounding box center [59, 108] width 70 height 9
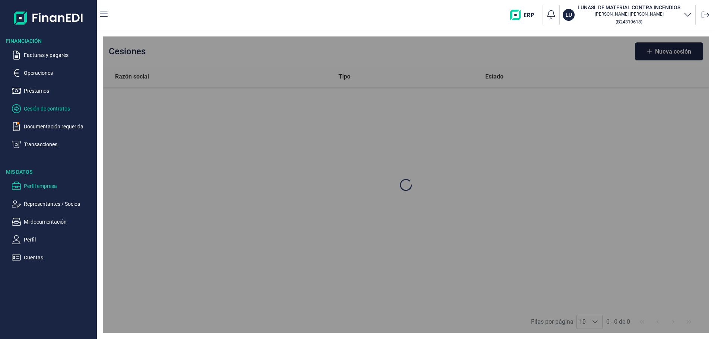
click at [29, 187] on p "Perfil empresa" at bounding box center [59, 186] width 70 height 9
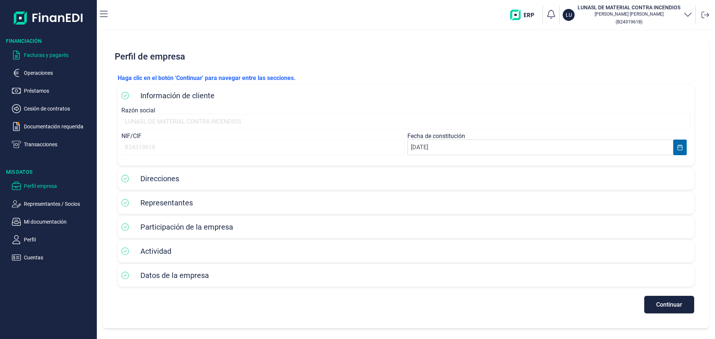
click at [40, 57] on p "Facturas y pagarés" at bounding box center [59, 55] width 70 height 9
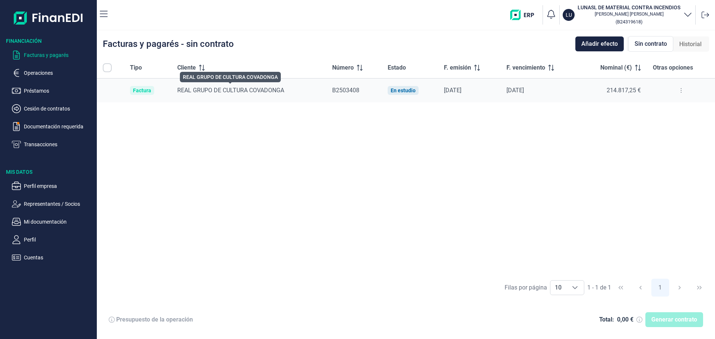
click at [224, 90] on span "REAL GRUPO DE CULTURA COVADONGA" at bounding box center [230, 90] width 107 height 7
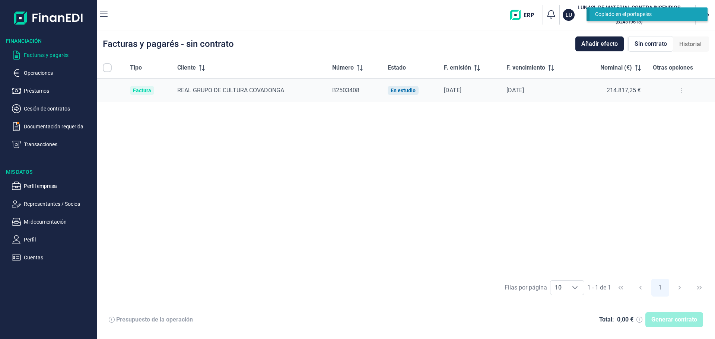
click at [424, 317] on div "Generar contrato" at bounding box center [674, 319] width 58 height 15
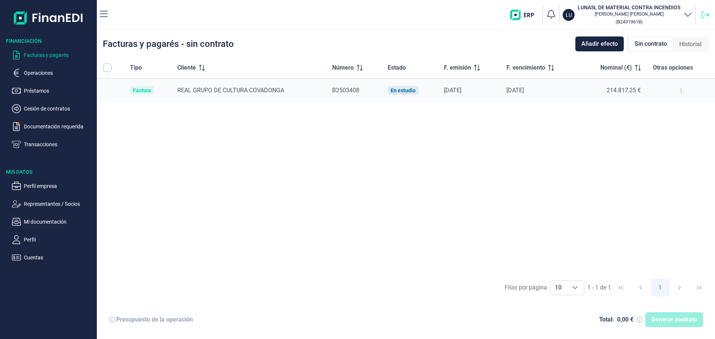
click at [424, 16] on icon at bounding box center [704, 14] width 7 height 7
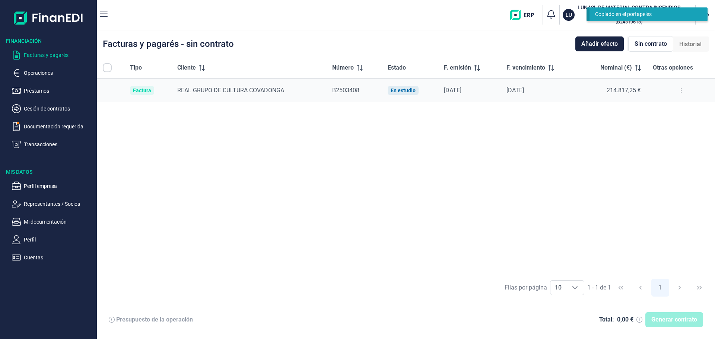
click at [670, 320] on div "Generar contrato" at bounding box center [674, 319] width 58 height 15
click at [29, 119] on ul "Facturas y pagarés Operaciones Préstamos Cesión de contratos Documentación requ…" at bounding box center [48, 97] width 97 height 104
click at [30, 123] on p "Documentación requerida" at bounding box center [59, 126] width 70 height 9
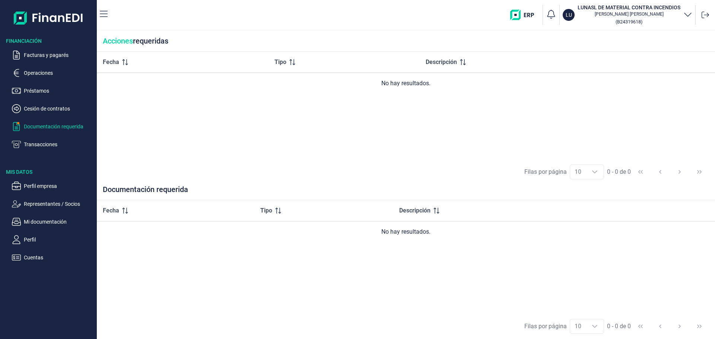
click at [686, 12] on icon "button" at bounding box center [687, 14] width 9 height 9
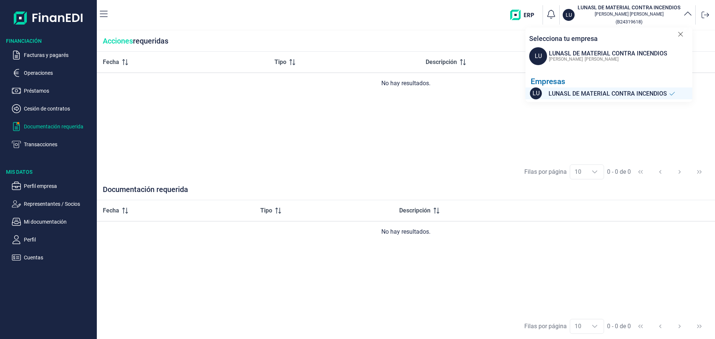
click at [686, 13] on icon "button" at bounding box center [687, 14] width 9 height 9
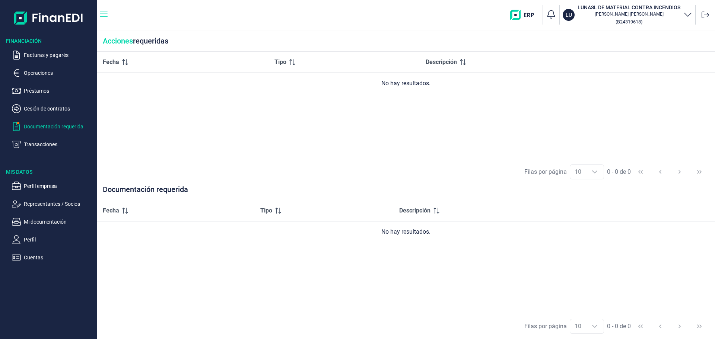
click at [107, 10] on icon "button" at bounding box center [104, 14] width 8 height 9
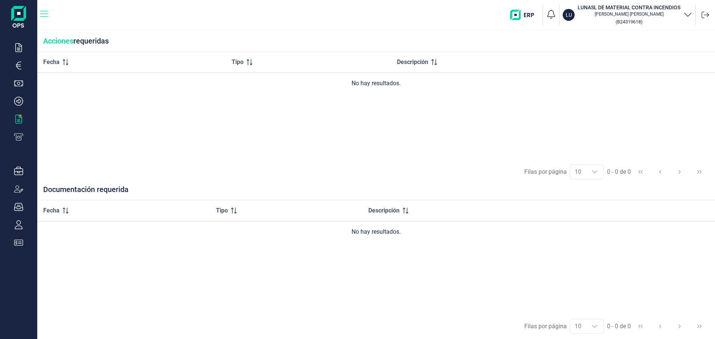
click at [42, 14] on icon "button" at bounding box center [44, 14] width 8 height 6
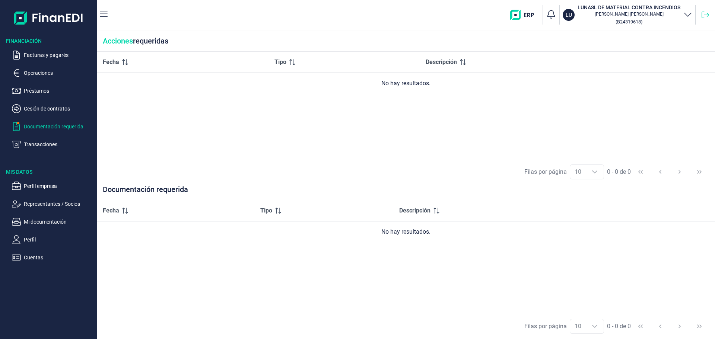
click at [704, 16] on icon at bounding box center [704, 14] width 7 height 7
